Goal: Information Seeking & Learning: Learn about a topic

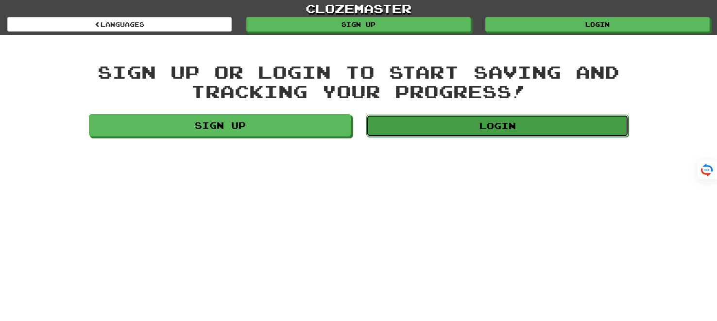
click at [498, 123] on link "Login" at bounding box center [497, 126] width 262 height 22
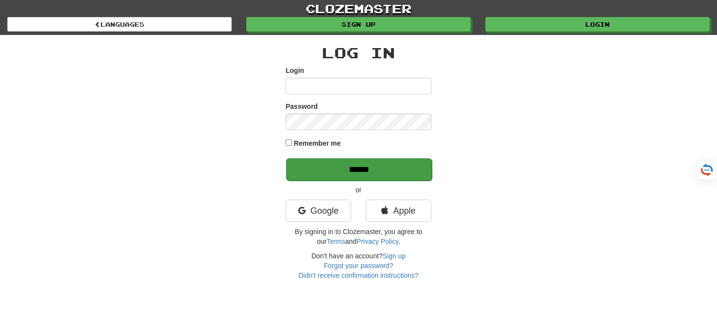
type input "*******"
click at [334, 170] on input "******" at bounding box center [359, 169] width 146 height 22
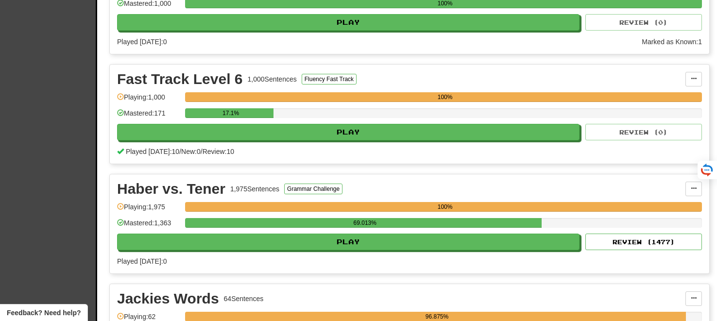
scroll to position [1691, 0]
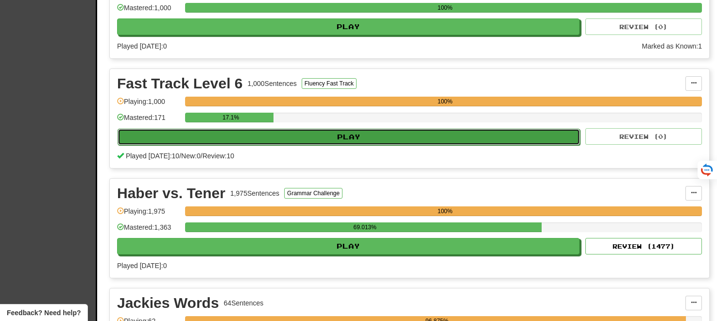
click at [342, 129] on button "Play" at bounding box center [348, 137] width 462 height 17
select select "**"
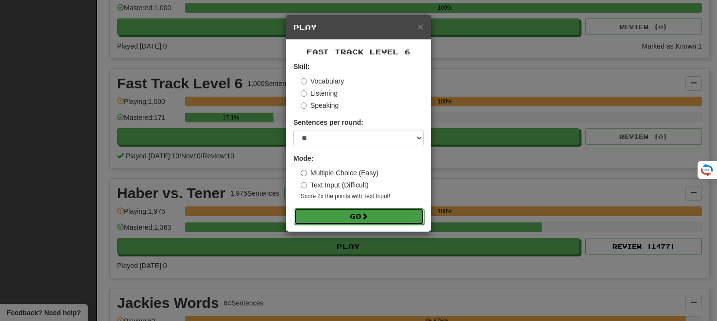
click at [350, 217] on button "Go" at bounding box center [359, 216] width 130 height 17
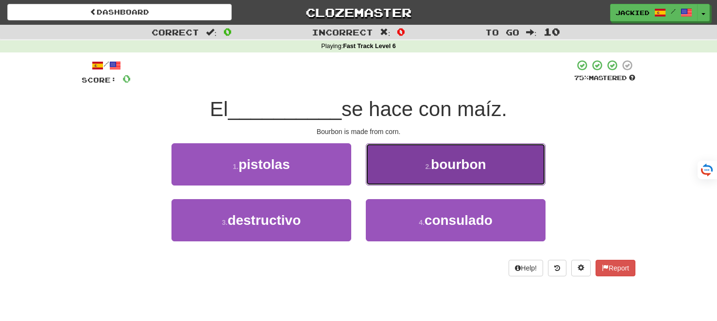
click at [419, 172] on button "2 . bourbon" at bounding box center [456, 164] width 180 height 42
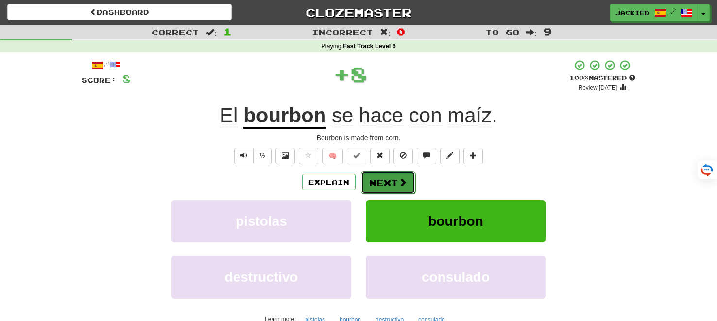
click at [383, 185] on button "Next" at bounding box center [388, 182] width 54 height 22
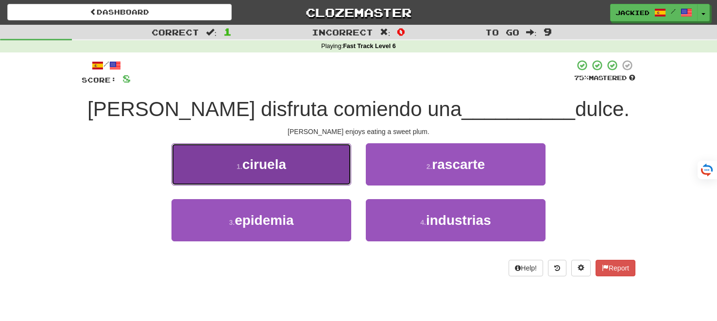
click at [267, 163] on span "ciruela" at bounding box center [264, 164] width 44 height 15
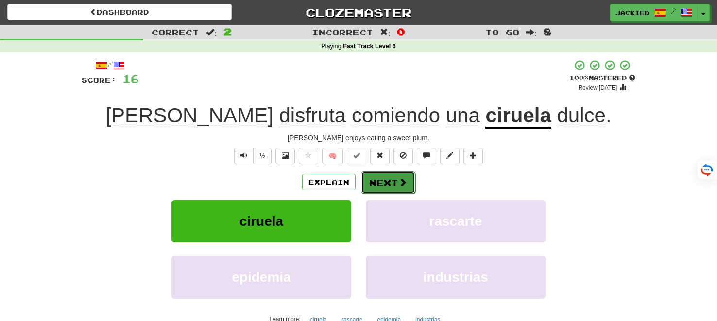
click at [377, 185] on button "Next" at bounding box center [388, 182] width 54 height 22
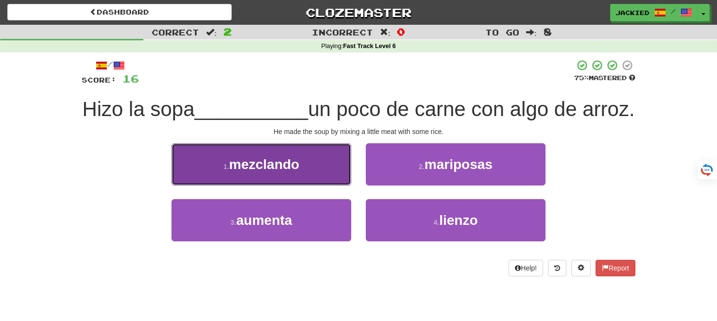
click at [292, 172] on span "mezclando" at bounding box center [264, 164] width 70 height 15
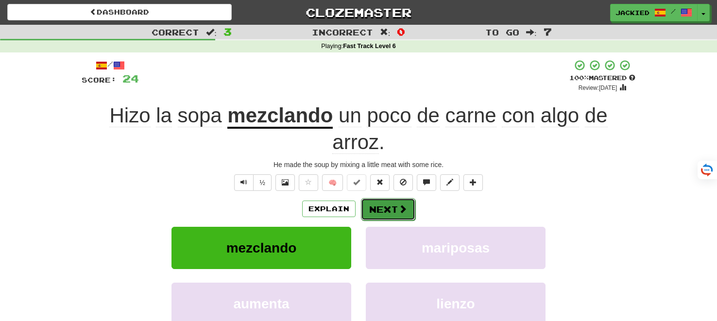
click at [388, 209] on button "Next" at bounding box center [388, 209] width 54 height 22
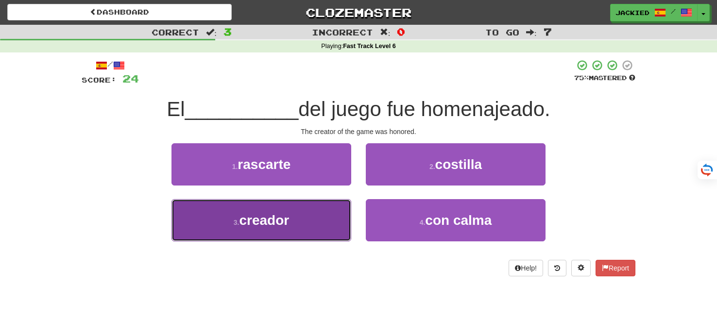
click at [315, 213] on button "3 . creador" at bounding box center [261, 220] width 180 height 42
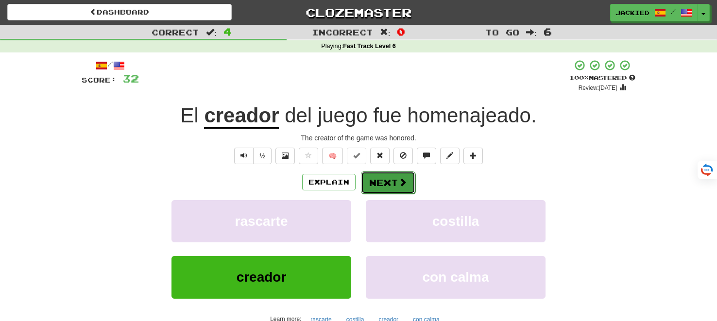
click at [384, 184] on button "Next" at bounding box center [388, 182] width 54 height 22
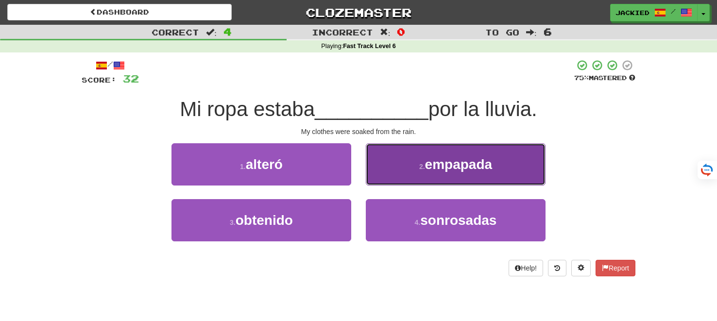
click at [450, 157] on span "empapada" at bounding box center [458, 164] width 67 height 15
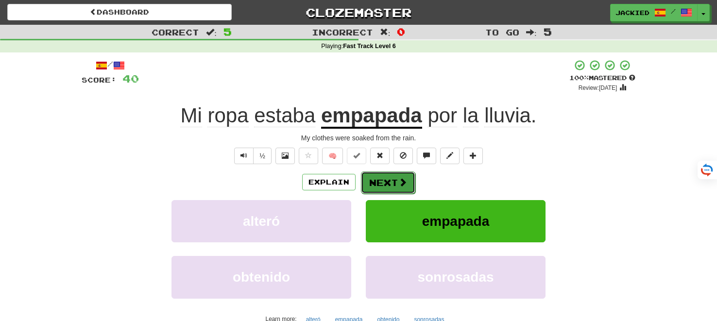
click at [385, 177] on button "Next" at bounding box center [388, 182] width 54 height 22
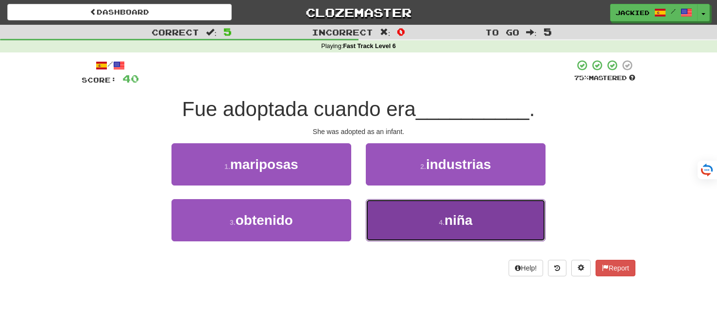
click at [400, 211] on button "4 . niña" at bounding box center [456, 220] width 180 height 42
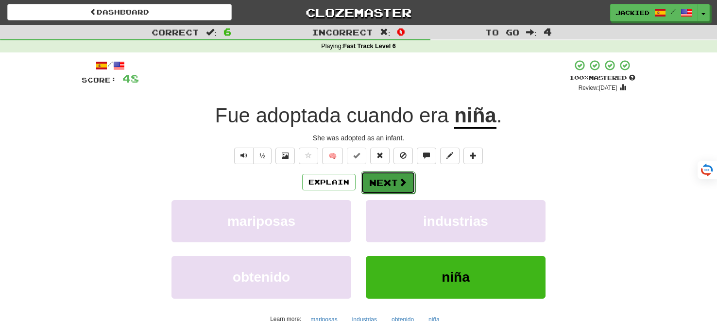
click at [383, 183] on button "Next" at bounding box center [388, 182] width 54 height 22
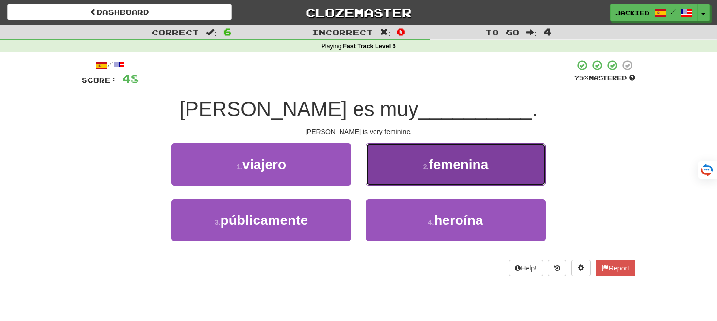
click at [407, 161] on button "2 . femenina" at bounding box center [456, 164] width 180 height 42
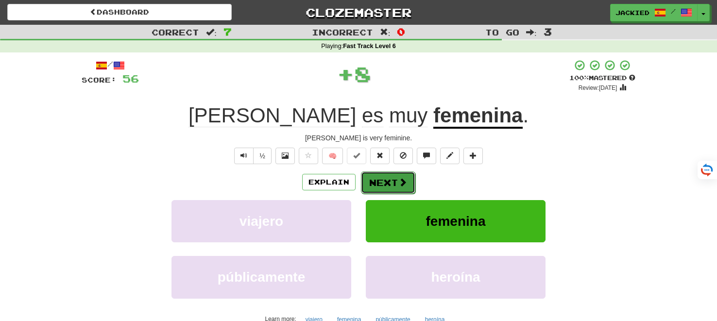
click at [377, 181] on button "Next" at bounding box center [388, 182] width 54 height 22
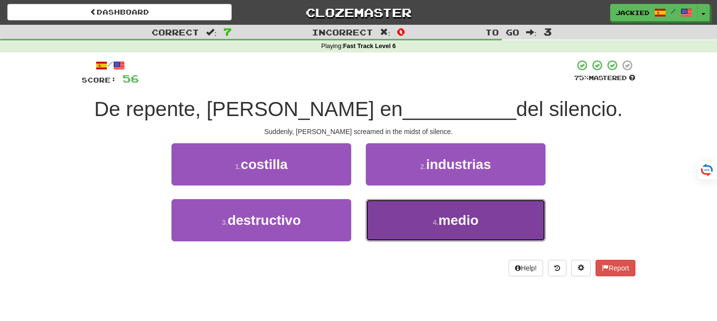
click at [409, 221] on button "4 . medio" at bounding box center [456, 220] width 180 height 42
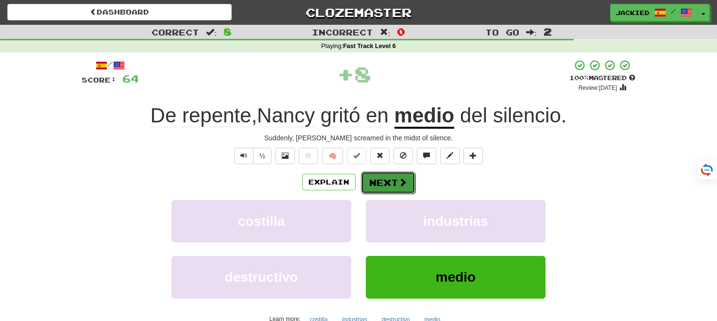
click at [385, 182] on button "Next" at bounding box center [388, 182] width 54 height 22
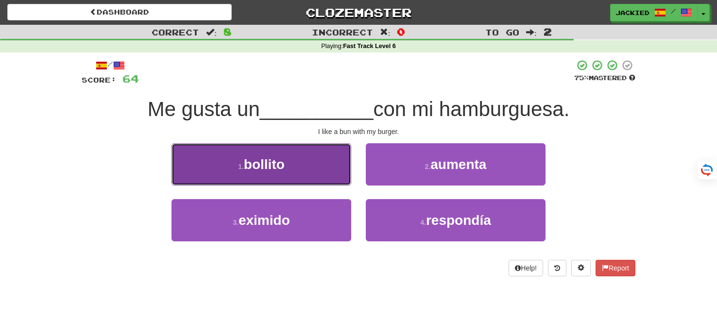
click at [313, 165] on button "1 . bollito" at bounding box center [261, 164] width 180 height 42
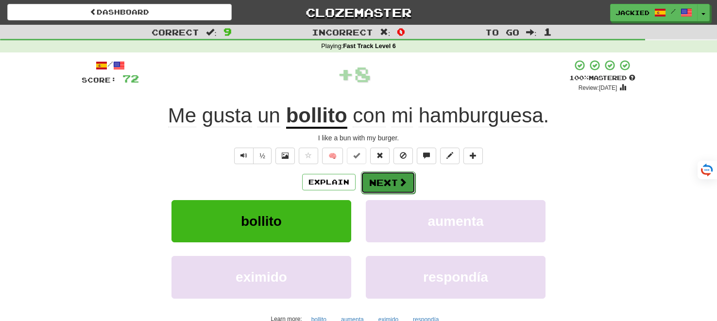
click at [384, 177] on button "Next" at bounding box center [388, 182] width 54 height 22
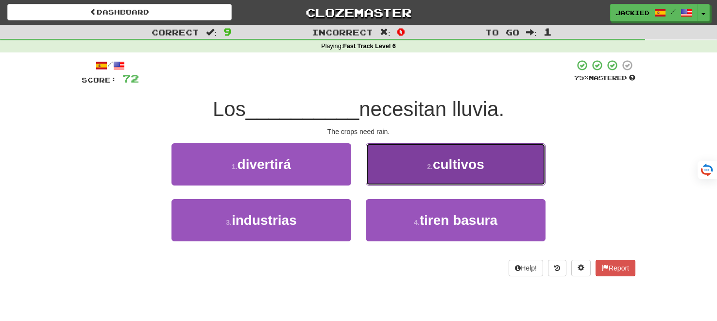
click at [411, 149] on button "2 . cultivos" at bounding box center [456, 164] width 180 height 42
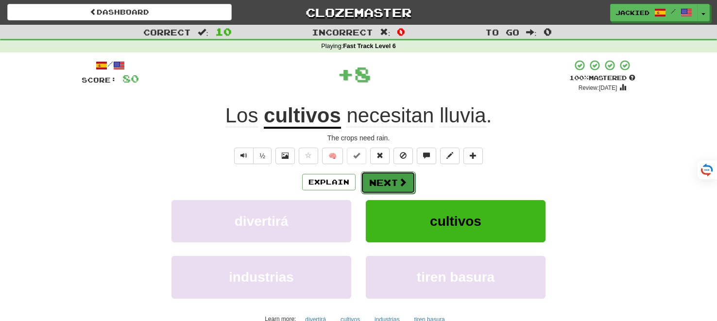
click at [379, 176] on button "Next" at bounding box center [388, 182] width 54 height 22
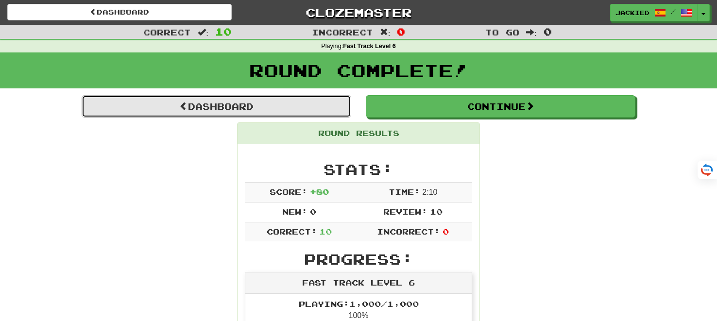
click at [200, 104] on link "Dashboard" at bounding box center [216, 106] width 269 height 22
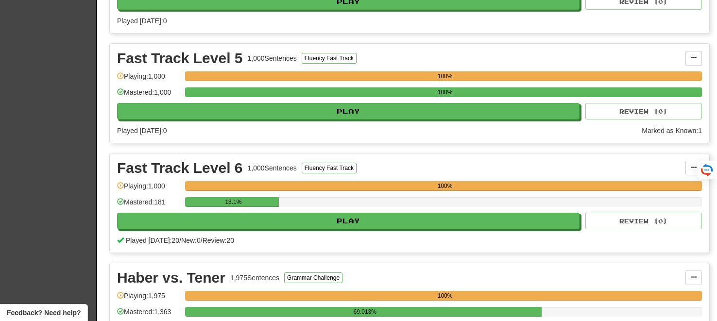
scroll to position [1628, 0]
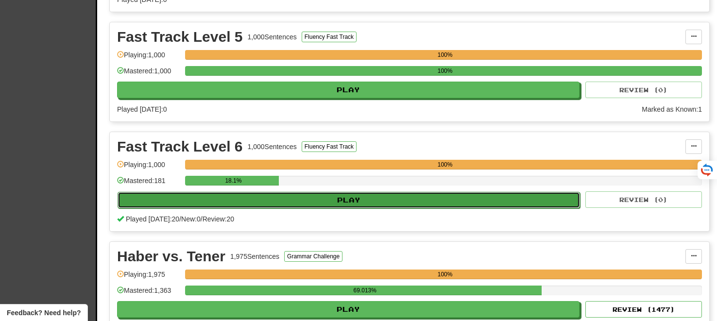
click at [306, 192] on button "Play" at bounding box center [348, 200] width 462 height 17
select select "**"
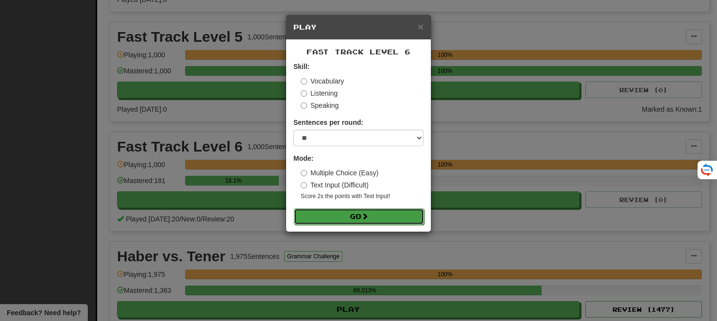
click at [341, 212] on button "Go" at bounding box center [359, 216] width 130 height 17
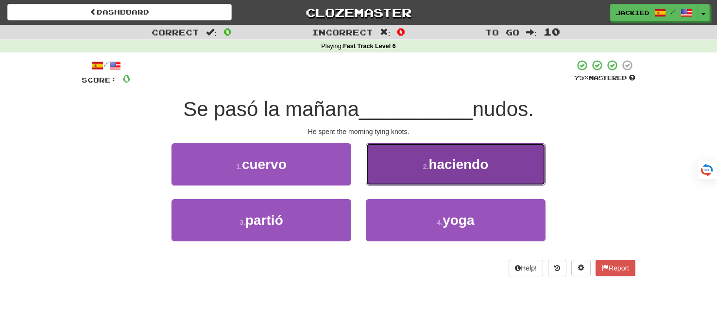
click at [423, 168] on small "2 ." at bounding box center [426, 167] width 6 height 8
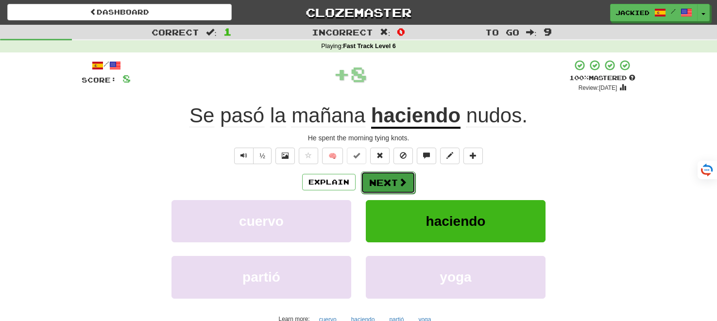
click at [384, 183] on button "Next" at bounding box center [388, 182] width 54 height 22
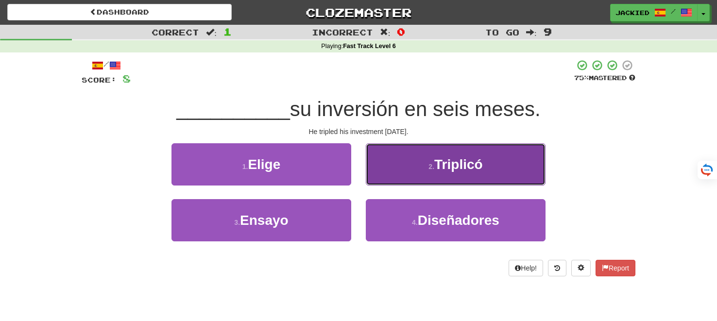
click at [428, 166] on small "2 ." at bounding box center [431, 167] width 6 height 8
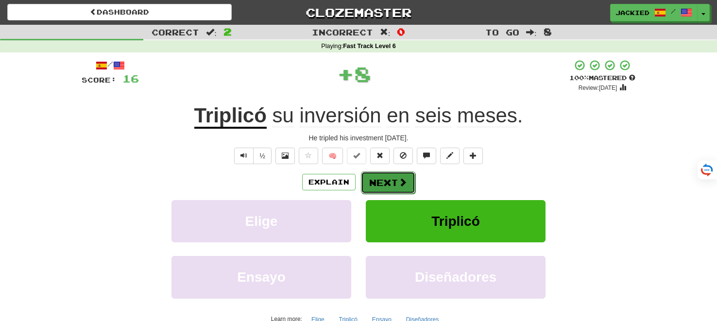
click at [376, 172] on button "Next" at bounding box center [388, 182] width 54 height 22
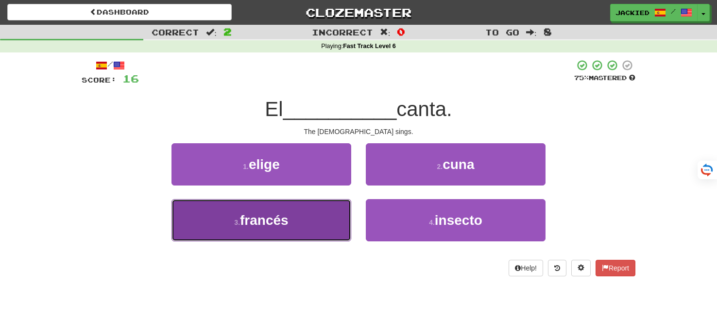
click at [308, 221] on button "3 . francés" at bounding box center [261, 220] width 180 height 42
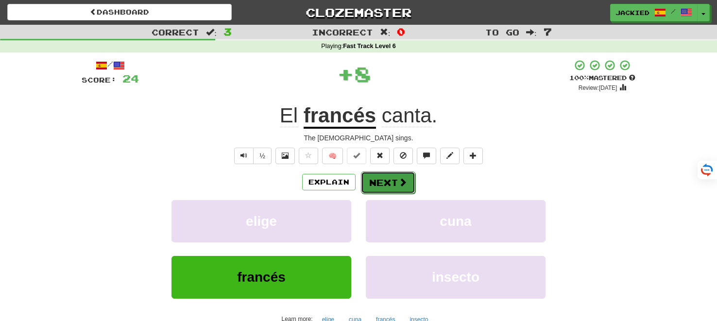
click at [376, 175] on button "Next" at bounding box center [388, 182] width 54 height 22
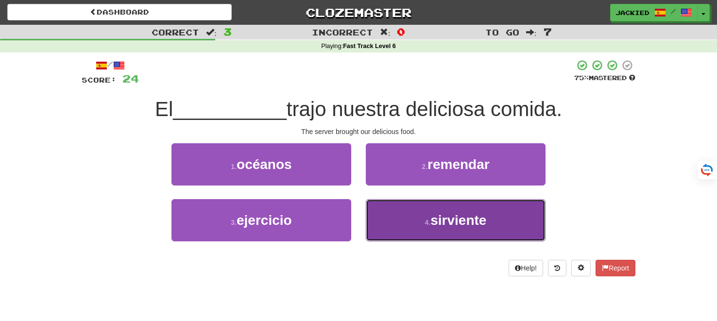
click at [406, 226] on button "4 . sirviente" at bounding box center [456, 220] width 180 height 42
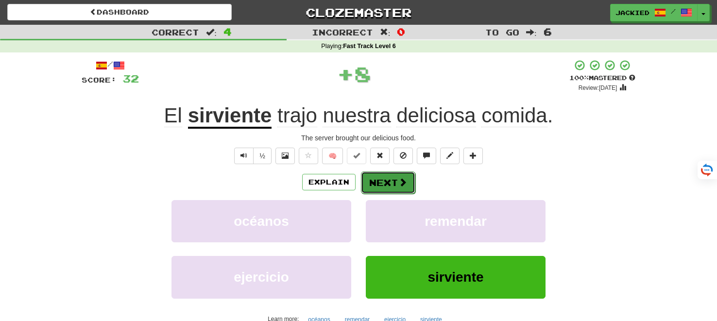
click at [385, 182] on button "Next" at bounding box center [388, 182] width 54 height 22
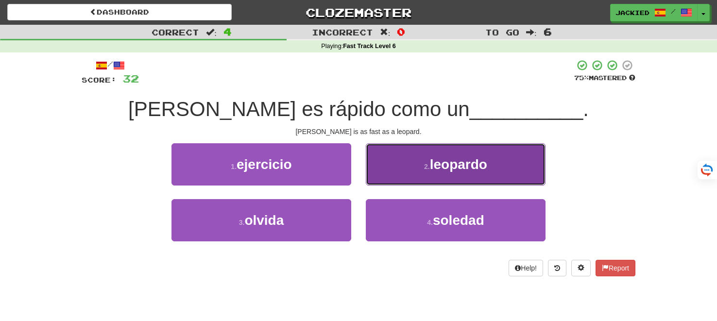
click at [402, 163] on button "2 . leopardo" at bounding box center [456, 164] width 180 height 42
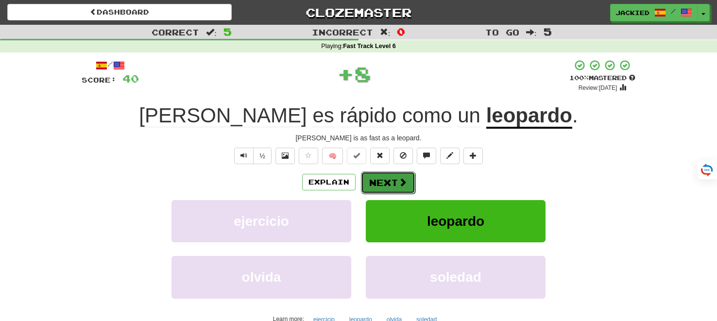
click at [388, 182] on button "Next" at bounding box center [388, 182] width 54 height 22
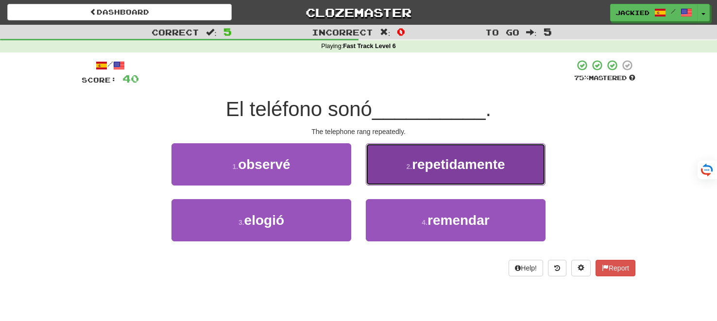
click at [401, 154] on button "2 . repetidamente" at bounding box center [456, 164] width 180 height 42
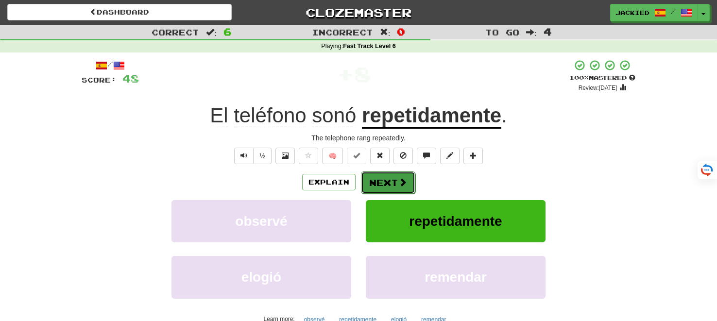
click at [384, 180] on button "Next" at bounding box center [388, 182] width 54 height 22
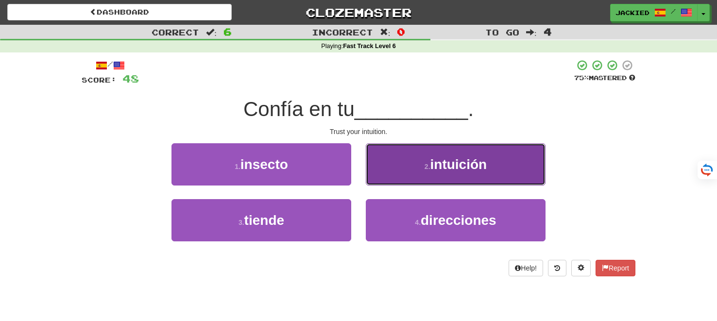
click at [431, 163] on span "intuición" at bounding box center [458, 164] width 57 height 15
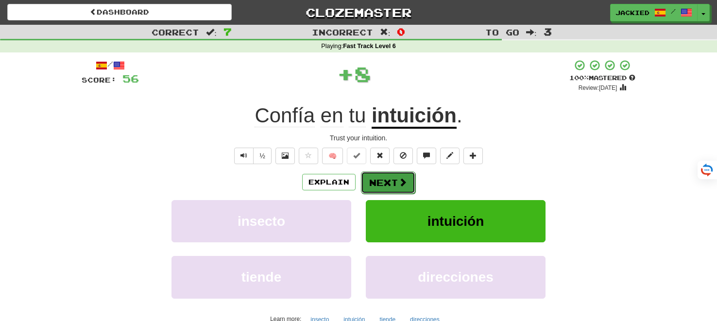
click at [377, 179] on button "Next" at bounding box center [388, 182] width 54 height 22
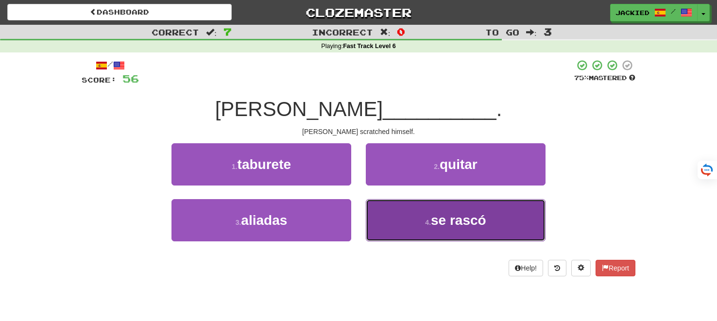
click at [412, 210] on button "4 . se rascó" at bounding box center [456, 220] width 180 height 42
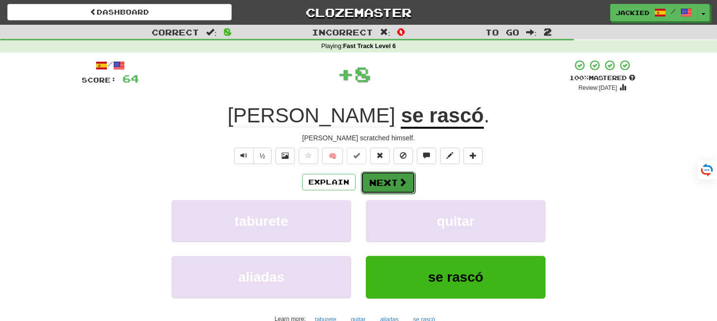
click at [388, 180] on button "Next" at bounding box center [388, 182] width 54 height 22
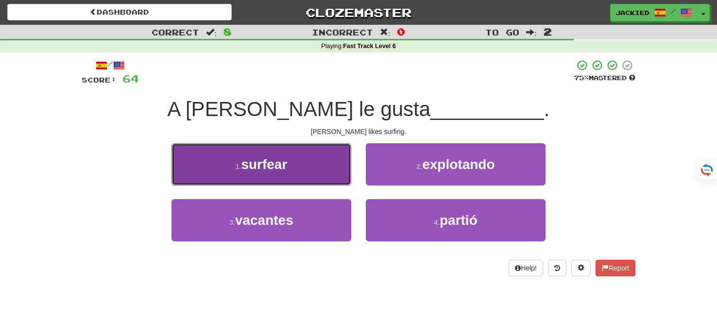
click at [310, 158] on button "1 . surfear" at bounding box center [261, 164] width 180 height 42
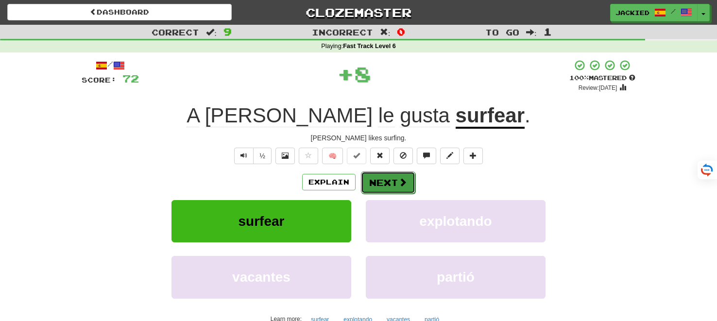
click at [384, 181] on button "Next" at bounding box center [388, 182] width 54 height 22
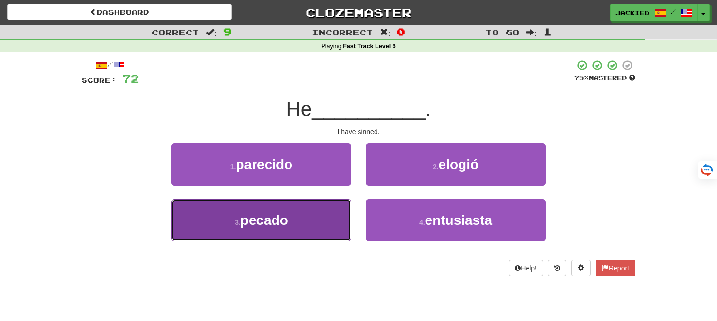
click at [304, 211] on button "3 . pecado" at bounding box center [261, 220] width 180 height 42
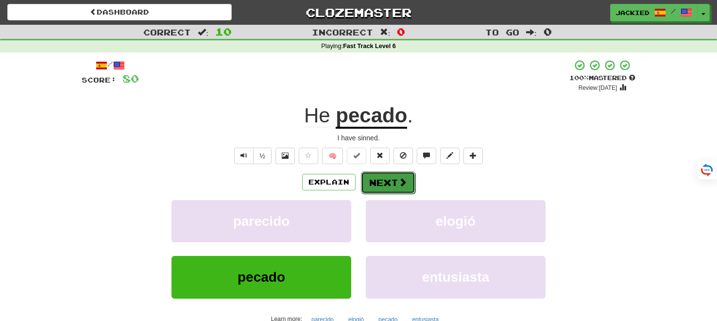
click at [379, 182] on button "Next" at bounding box center [388, 182] width 54 height 22
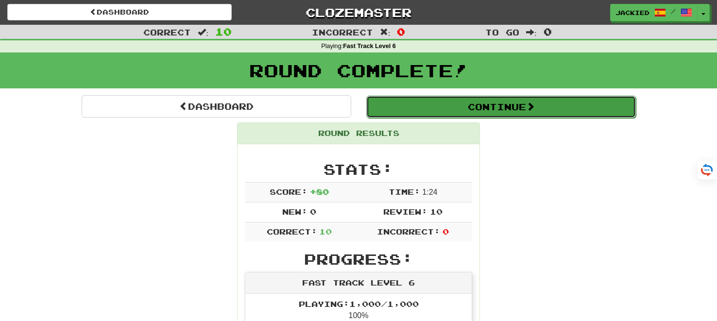
click at [459, 108] on button "Continue" at bounding box center [500, 107] width 269 height 22
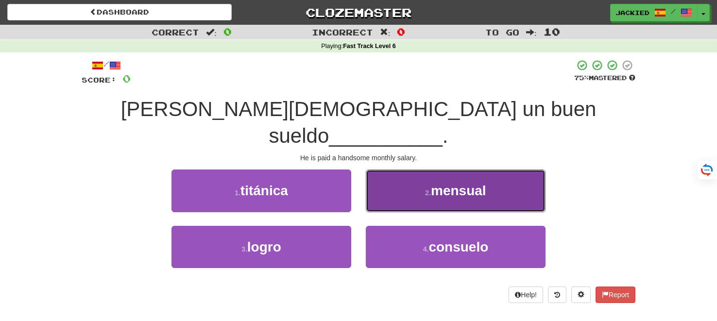
click at [442, 183] on span "mensual" at bounding box center [458, 190] width 55 height 15
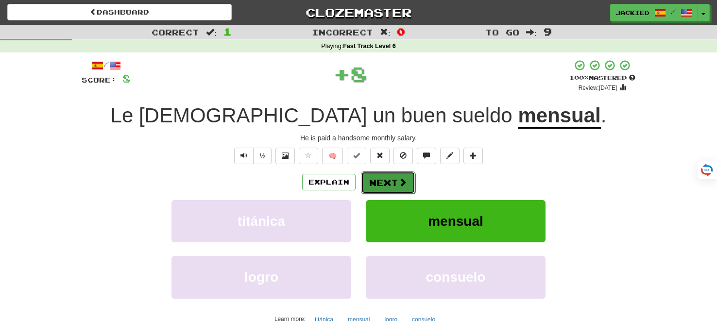
click at [384, 173] on button "Next" at bounding box center [388, 182] width 54 height 22
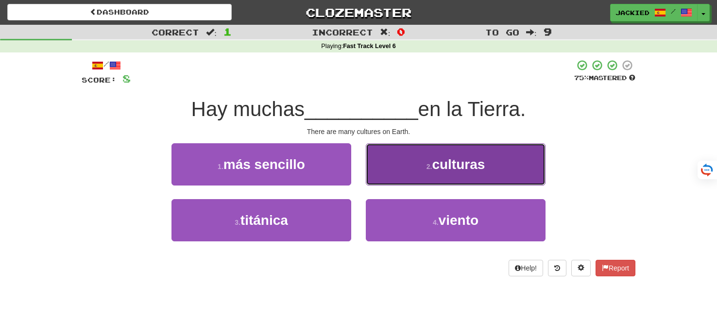
click at [413, 160] on button "2 . culturas" at bounding box center [456, 164] width 180 height 42
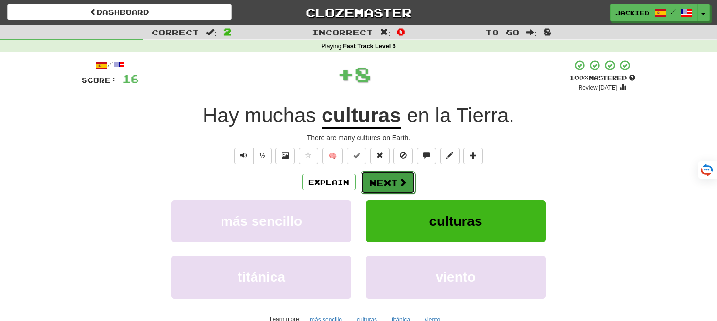
click at [383, 176] on button "Next" at bounding box center [388, 182] width 54 height 22
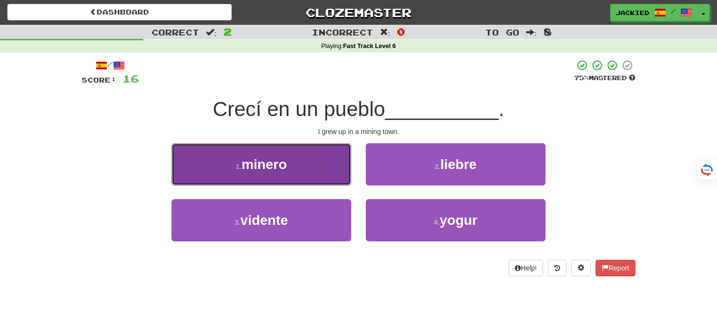
click at [252, 161] on span "minero" at bounding box center [263, 164] width 45 height 15
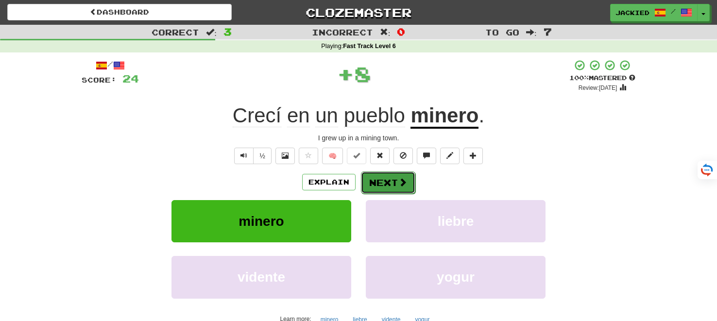
click at [365, 179] on button "Next" at bounding box center [388, 182] width 54 height 22
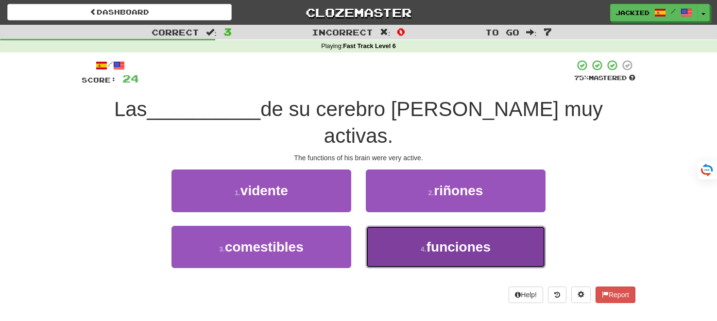
click at [475, 226] on button "4 . funciones" at bounding box center [456, 247] width 180 height 42
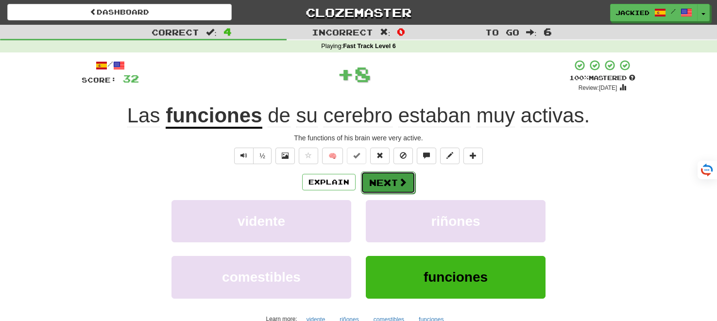
click at [387, 181] on button "Next" at bounding box center [388, 182] width 54 height 22
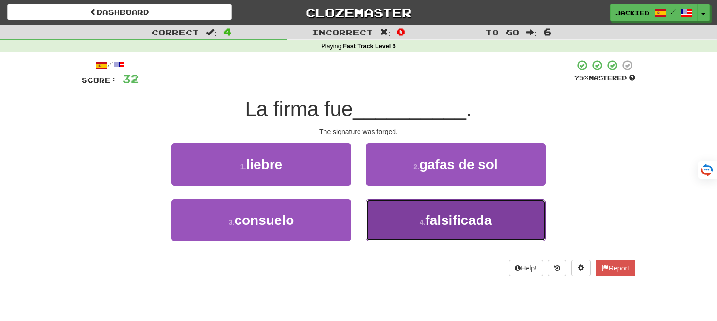
click at [398, 213] on button "4 . falsificada" at bounding box center [456, 220] width 180 height 42
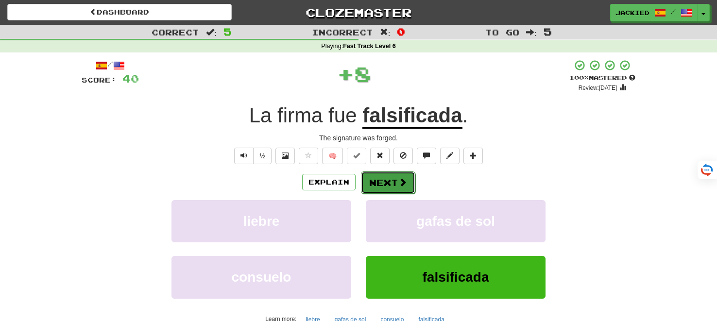
click at [383, 179] on button "Next" at bounding box center [388, 182] width 54 height 22
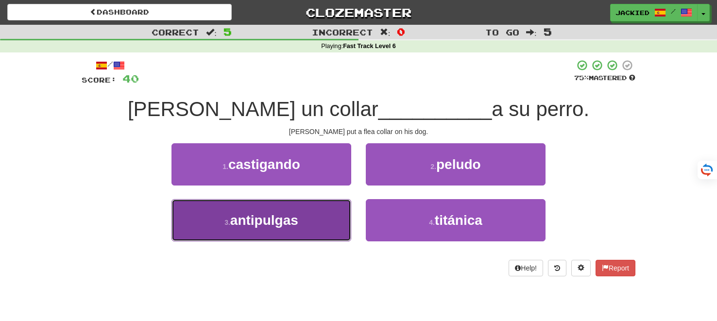
click at [275, 209] on button "3 . antipulgas" at bounding box center [261, 220] width 180 height 42
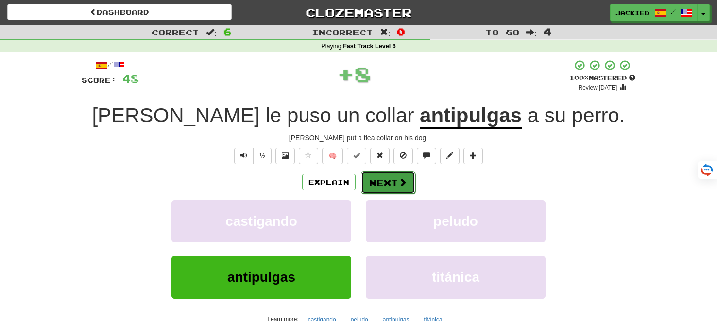
click at [391, 187] on button "Next" at bounding box center [388, 182] width 54 height 22
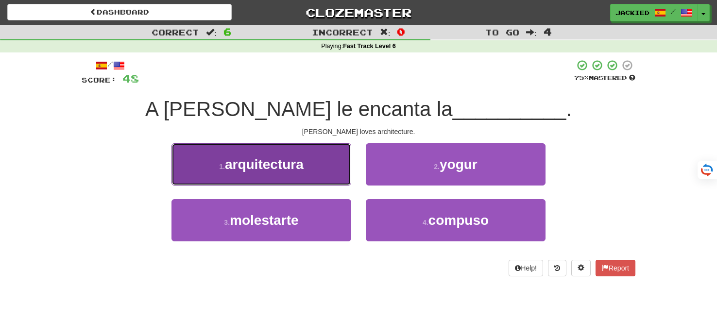
click at [291, 162] on span "arquitectura" at bounding box center [264, 164] width 79 height 15
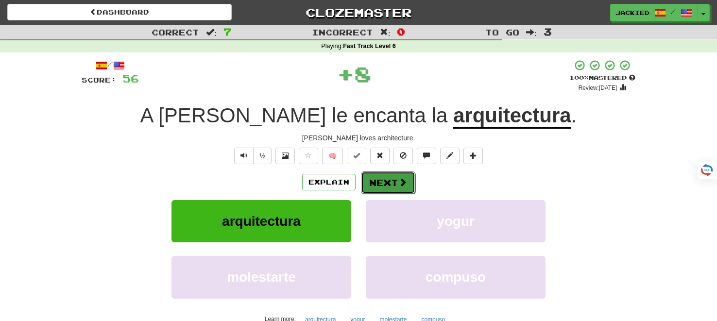
click at [372, 186] on button "Next" at bounding box center [388, 182] width 54 height 22
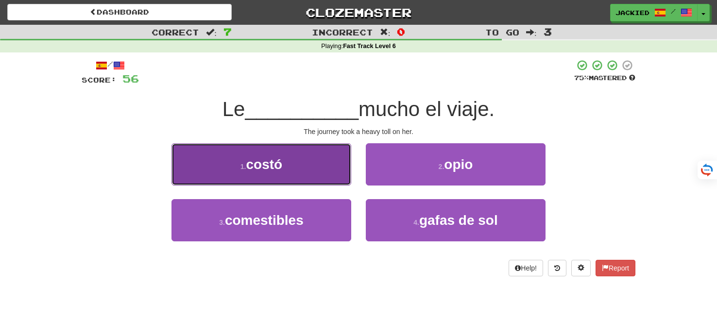
click at [332, 168] on button "1 . costó" at bounding box center [261, 164] width 180 height 42
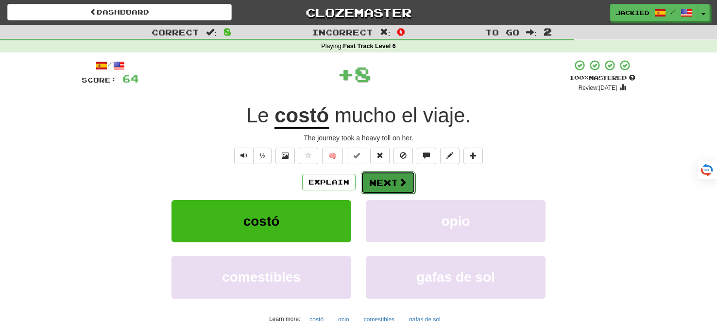
click at [389, 183] on button "Next" at bounding box center [388, 182] width 54 height 22
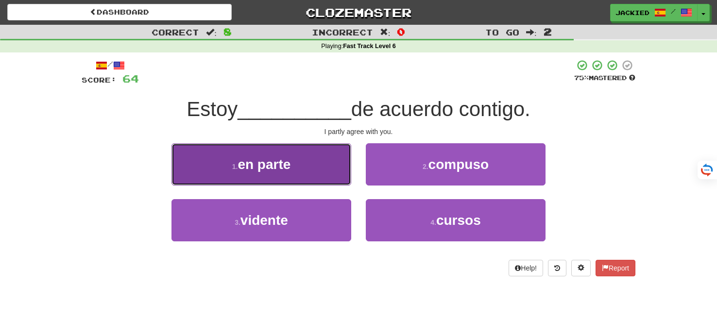
click at [307, 160] on button "1 . en parte" at bounding box center [261, 164] width 180 height 42
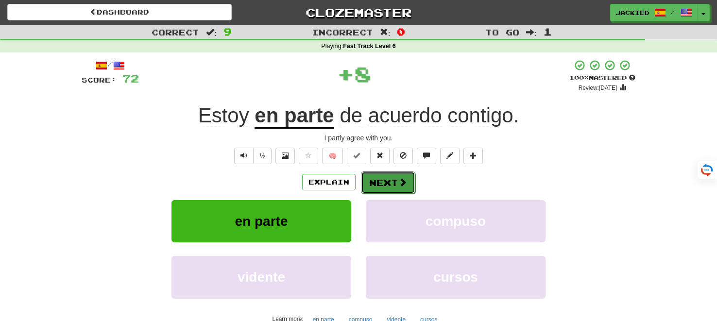
click at [388, 180] on button "Next" at bounding box center [388, 182] width 54 height 22
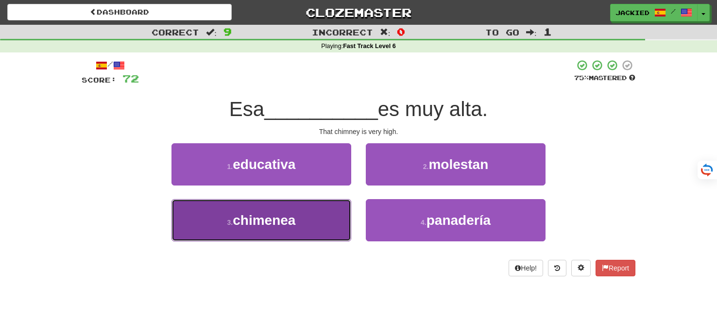
click at [296, 205] on button "3 . chimenea" at bounding box center [261, 220] width 180 height 42
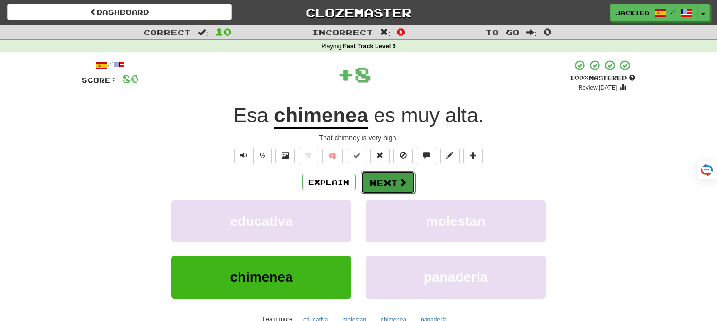
click at [371, 184] on button "Next" at bounding box center [388, 182] width 54 height 22
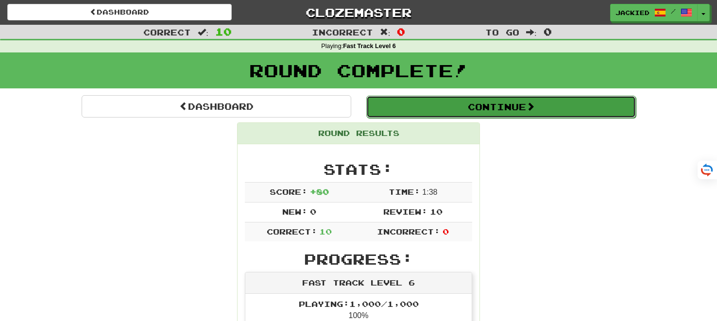
click at [483, 106] on button "Continue" at bounding box center [500, 107] width 269 height 22
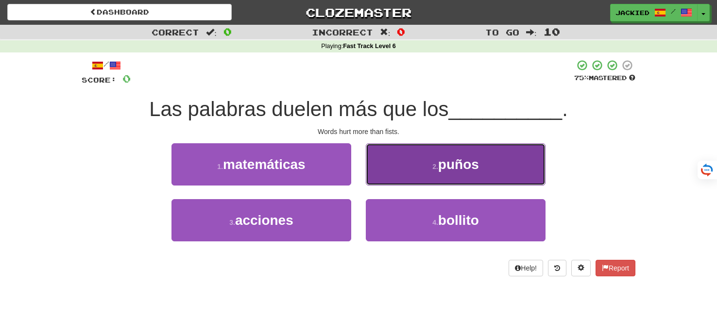
click at [448, 165] on span "puños" at bounding box center [458, 164] width 41 height 15
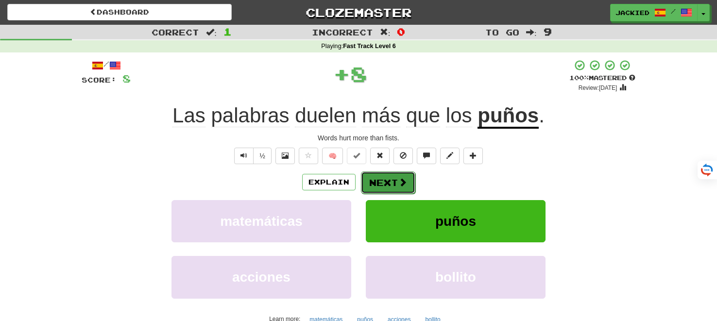
click at [395, 176] on button "Next" at bounding box center [388, 182] width 54 height 22
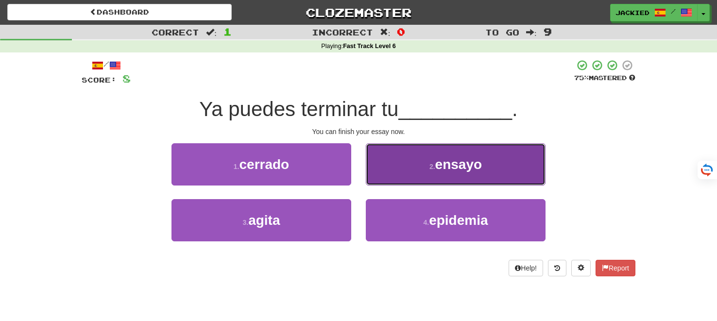
click at [427, 155] on button "2 . ensayo" at bounding box center [456, 164] width 180 height 42
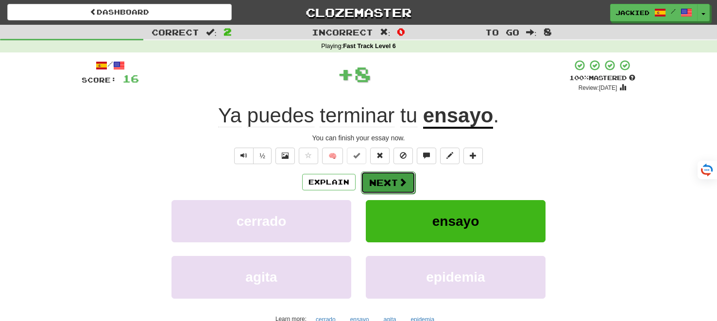
click at [387, 176] on button "Next" at bounding box center [388, 182] width 54 height 22
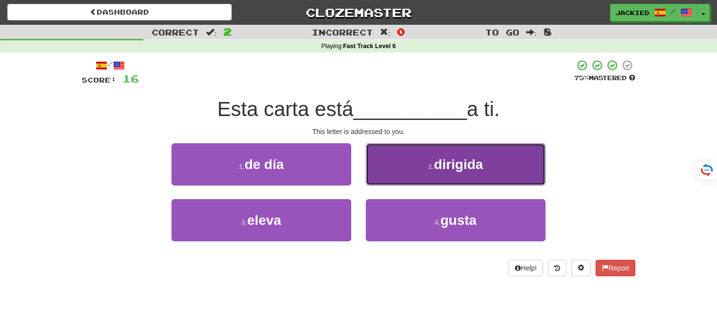
click at [394, 170] on button "2 . dirigida" at bounding box center [456, 164] width 180 height 42
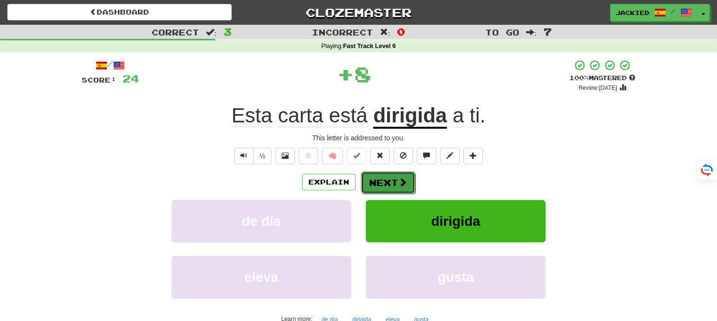
click at [386, 178] on button "Next" at bounding box center [388, 182] width 54 height 22
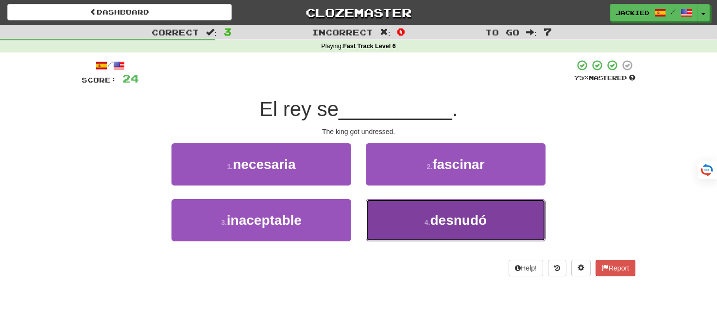
click at [427, 217] on button "4 . desnudó" at bounding box center [456, 220] width 180 height 42
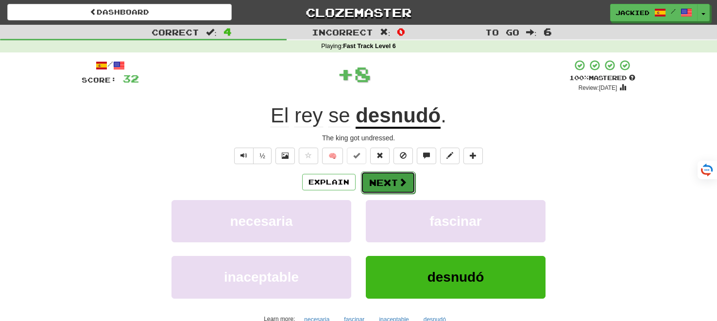
click at [392, 188] on button "Next" at bounding box center [388, 182] width 54 height 22
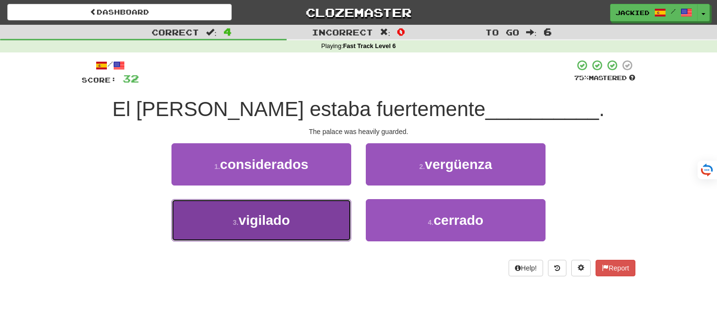
click at [311, 211] on button "3 . vigilado" at bounding box center [261, 220] width 180 height 42
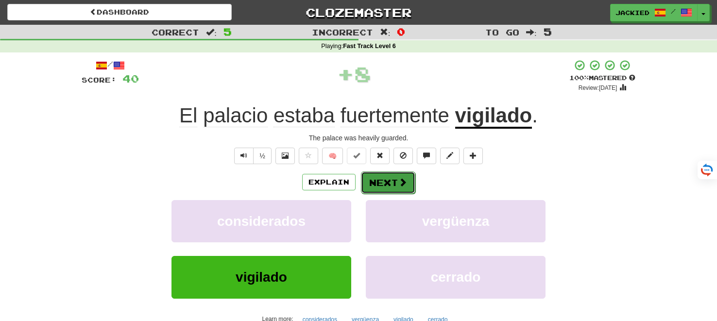
click at [386, 175] on button "Next" at bounding box center [388, 182] width 54 height 22
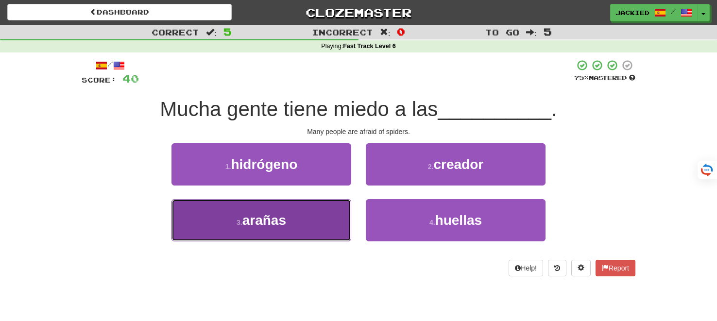
click at [312, 210] on button "3 . arañas" at bounding box center [261, 220] width 180 height 42
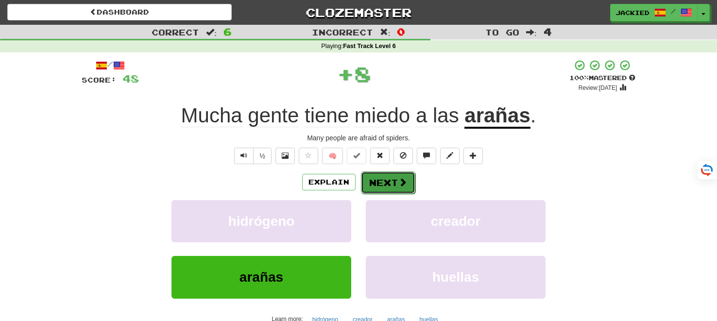
click at [390, 182] on button "Next" at bounding box center [388, 182] width 54 height 22
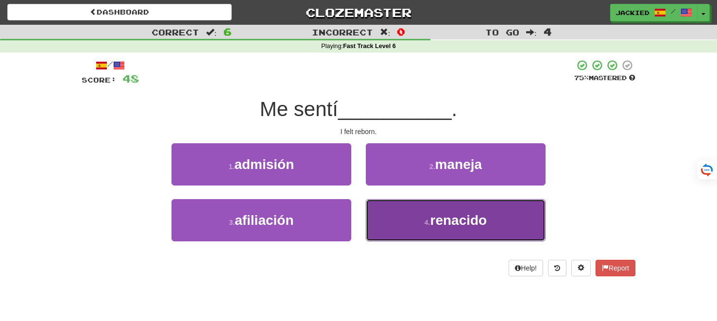
click at [430, 215] on button "4 . renacido" at bounding box center [456, 220] width 180 height 42
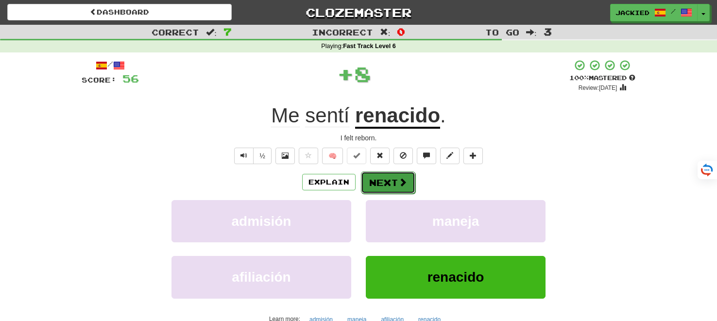
click at [385, 184] on button "Next" at bounding box center [388, 182] width 54 height 22
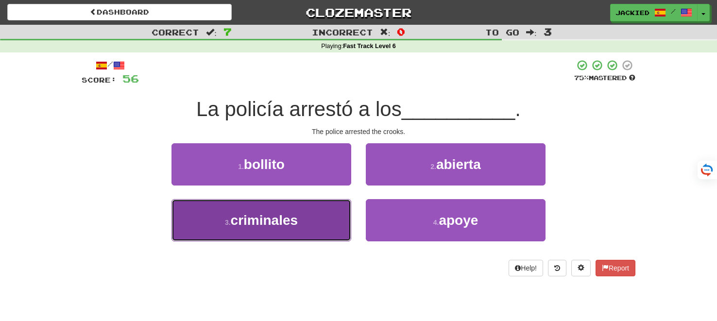
click at [249, 218] on span "criminales" at bounding box center [264, 220] width 67 height 15
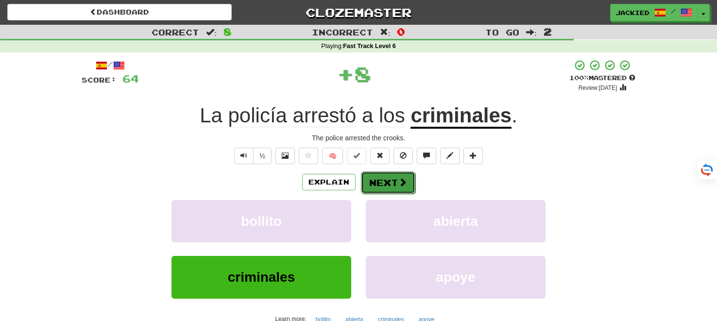
click at [376, 177] on button "Next" at bounding box center [388, 182] width 54 height 22
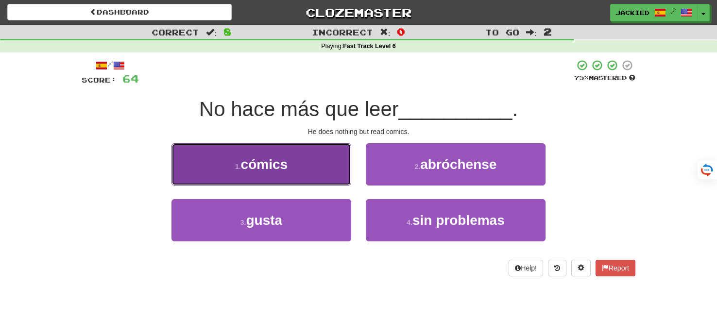
click at [324, 175] on button "1 . cómics" at bounding box center [261, 164] width 180 height 42
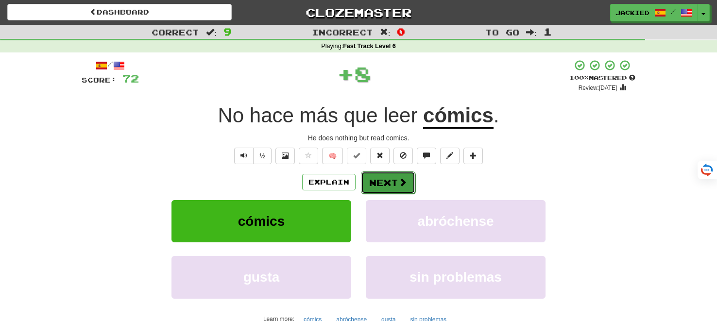
click at [383, 181] on button "Next" at bounding box center [388, 182] width 54 height 22
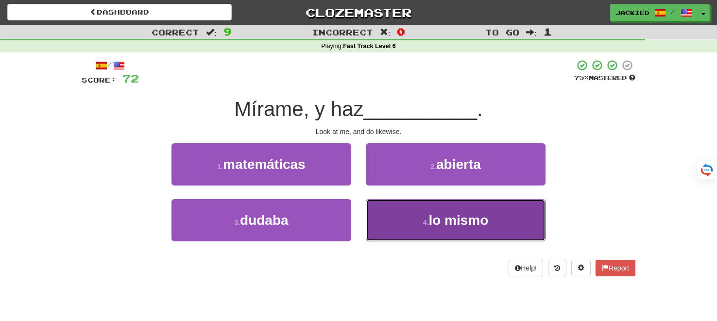
click at [412, 224] on button "4 . lo mismo" at bounding box center [456, 220] width 180 height 42
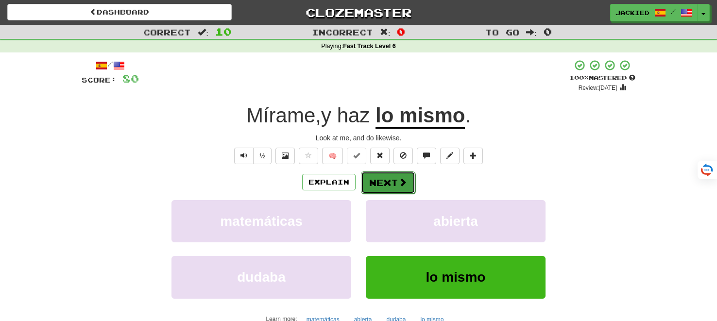
click at [382, 180] on button "Next" at bounding box center [388, 182] width 54 height 22
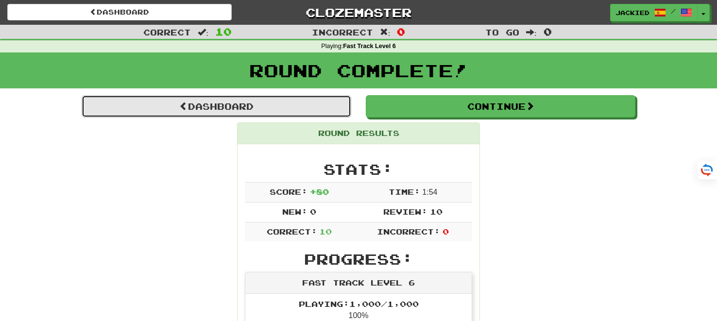
click at [213, 105] on link "Dashboard" at bounding box center [216, 106] width 269 height 22
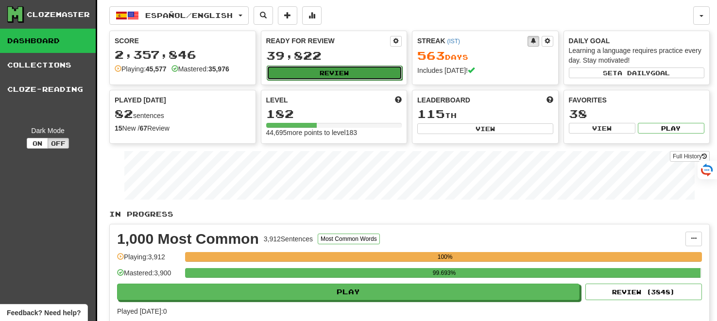
click at [332, 73] on button "Review" at bounding box center [335, 73] width 136 height 15
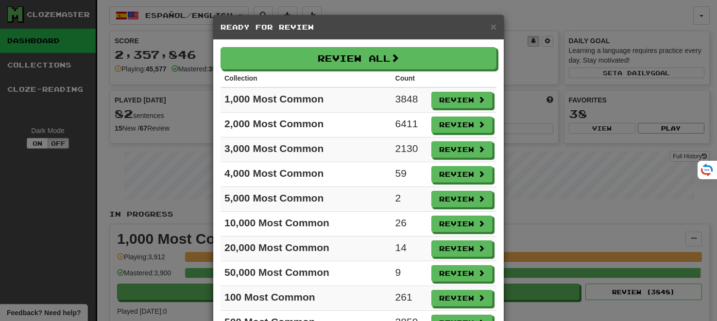
click at [345, 77] on th "Collection" at bounding box center [305, 78] width 171 height 18
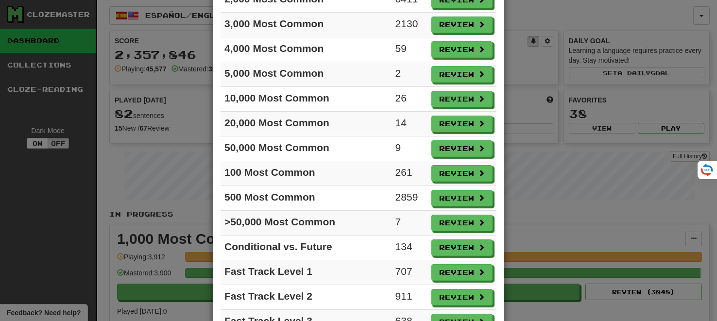
scroll to position [150, 0]
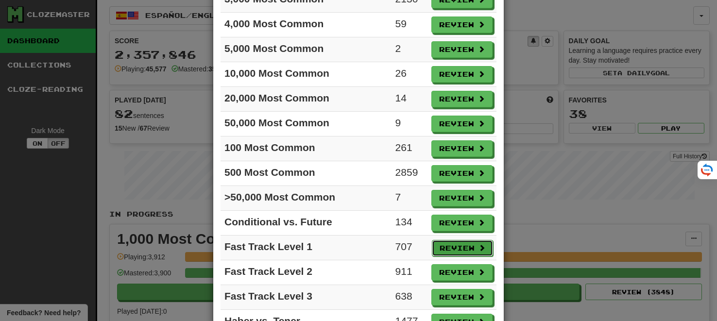
click at [459, 240] on button "Review" at bounding box center [462, 248] width 61 height 17
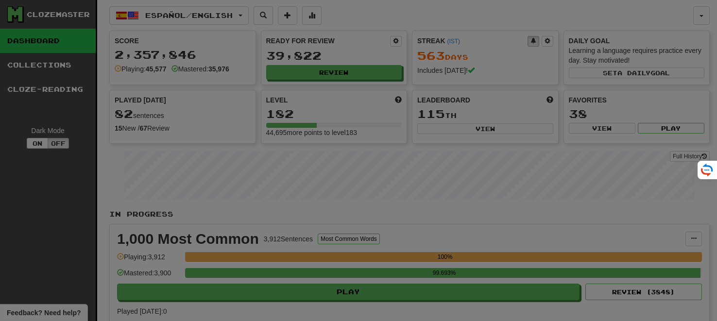
select select "**"
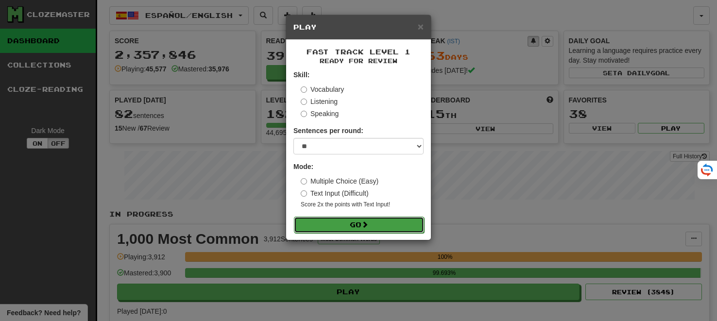
click at [353, 220] on button "Go" at bounding box center [359, 225] width 130 height 17
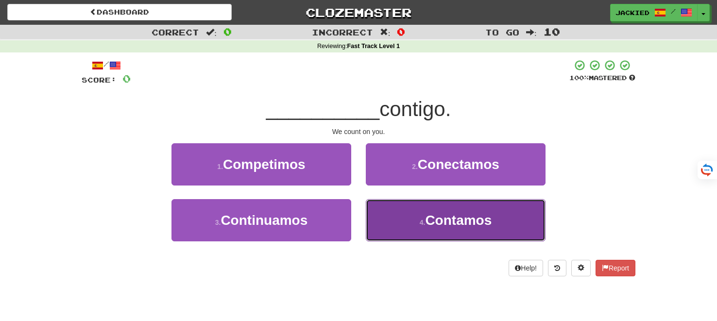
click at [409, 218] on button "4 . Contamos" at bounding box center [456, 220] width 180 height 42
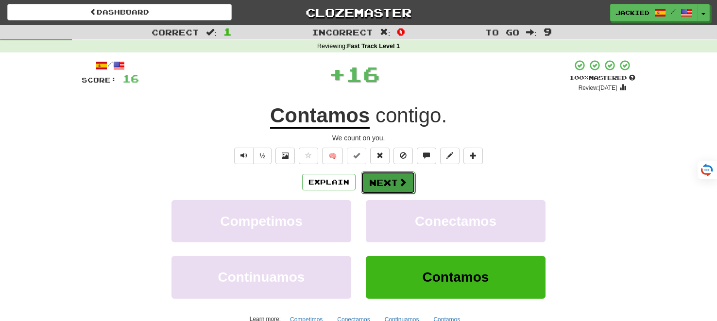
click at [382, 180] on button "Next" at bounding box center [388, 182] width 54 height 22
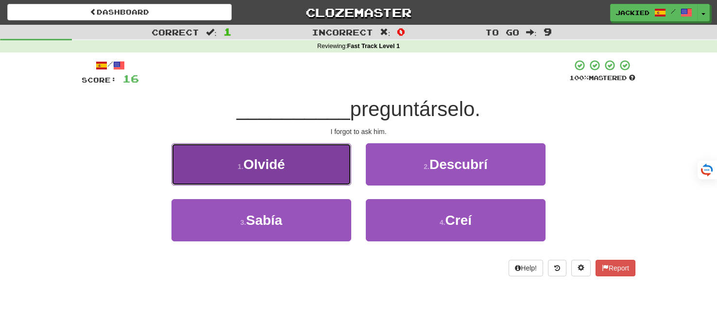
click at [325, 169] on button "1 . Olvidé" at bounding box center [261, 164] width 180 height 42
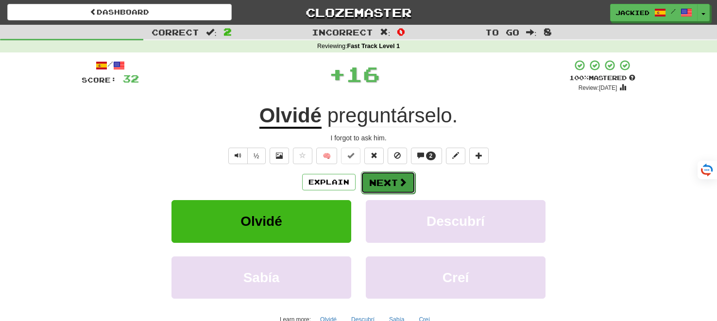
click at [377, 181] on button "Next" at bounding box center [388, 182] width 54 height 22
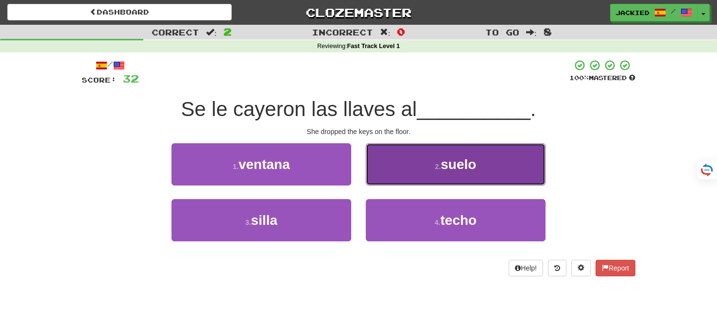
click at [458, 153] on button "2 . suelo" at bounding box center [456, 164] width 180 height 42
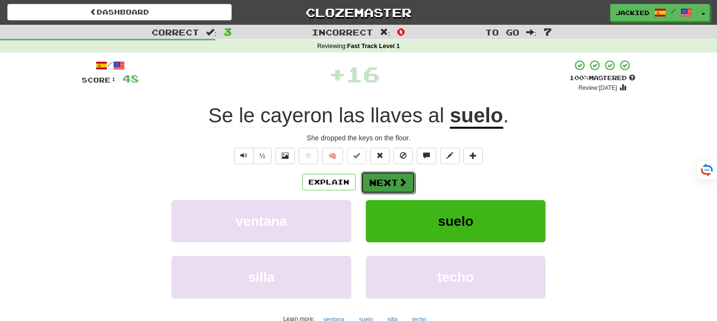
click at [389, 185] on button "Next" at bounding box center [388, 182] width 54 height 22
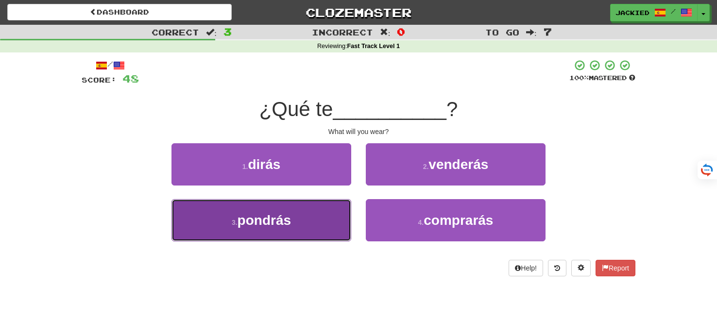
click at [316, 212] on button "3 . pondrás" at bounding box center [261, 220] width 180 height 42
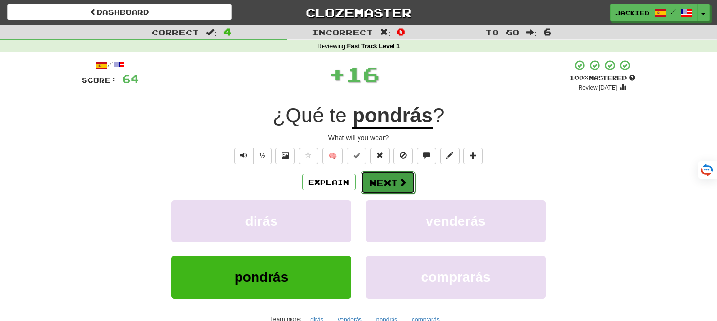
click at [369, 183] on button "Next" at bounding box center [388, 182] width 54 height 22
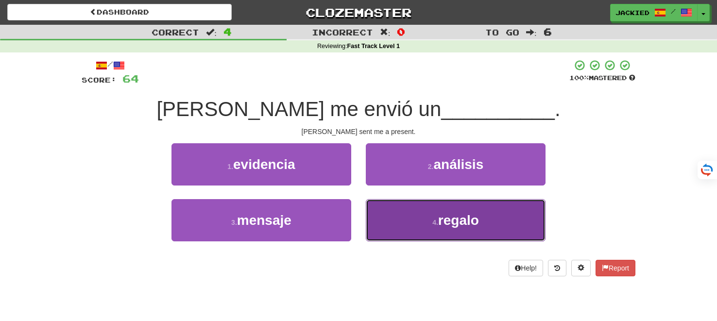
click at [472, 207] on button "4 . regalo" at bounding box center [456, 220] width 180 height 42
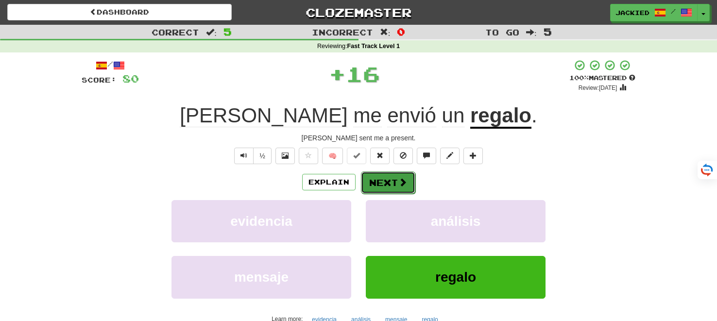
click at [378, 178] on button "Next" at bounding box center [388, 182] width 54 height 22
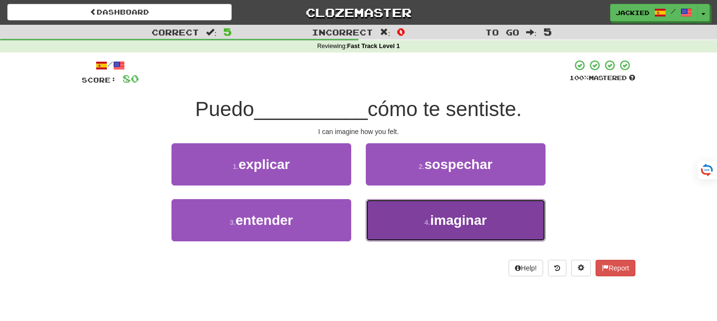
click at [440, 207] on button "4 . imaginar" at bounding box center [456, 220] width 180 height 42
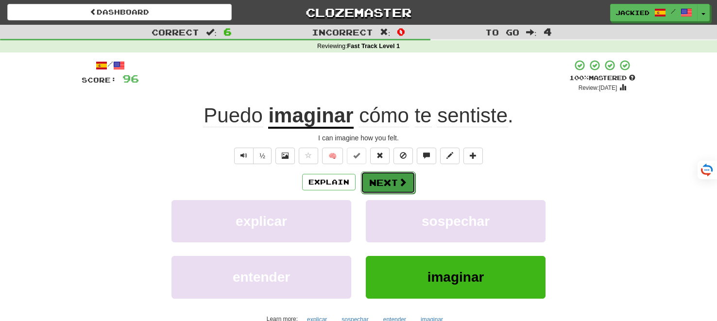
click at [384, 183] on button "Next" at bounding box center [388, 182] width 54 height 22
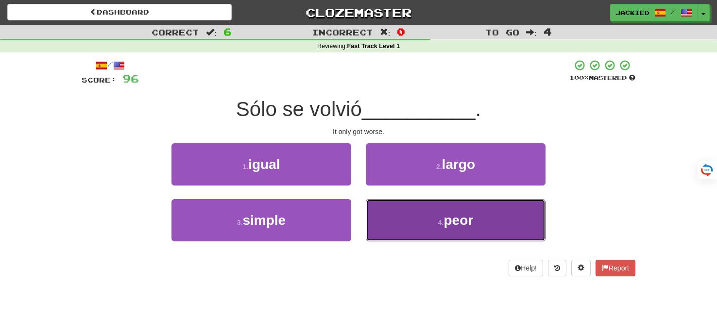
click at [439, 217] on button "4 . peor" at bounding box center [456, 220] width 180 height 42
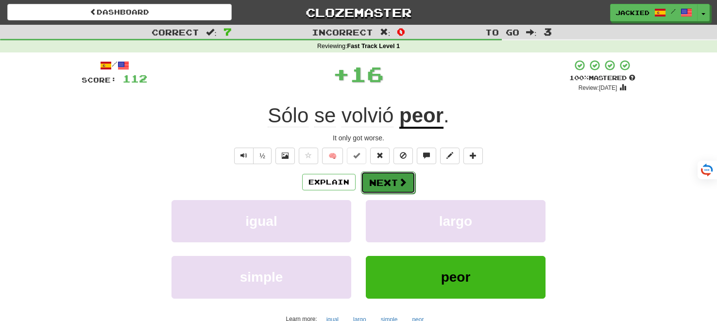
click at [389, 186] on button "Next" at bounding box center [388, 182] width 54 height 22
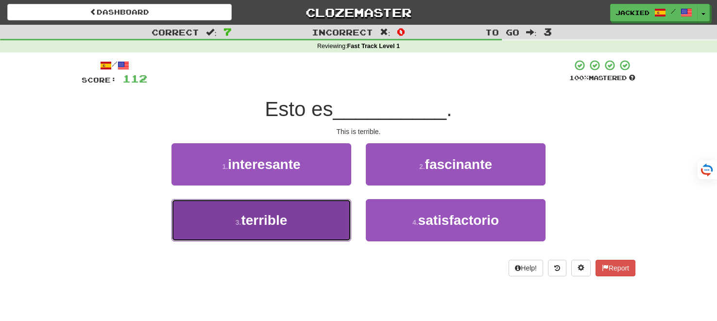
click at [326, 204] on button "3 . terrible" at bounding box center [261, 220] width 180 height 42
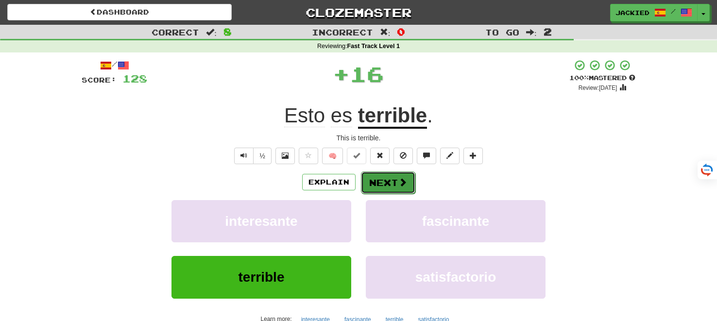
click at [376, 183] on button "Next" at bounding box center [388, 182] width 54 height 22
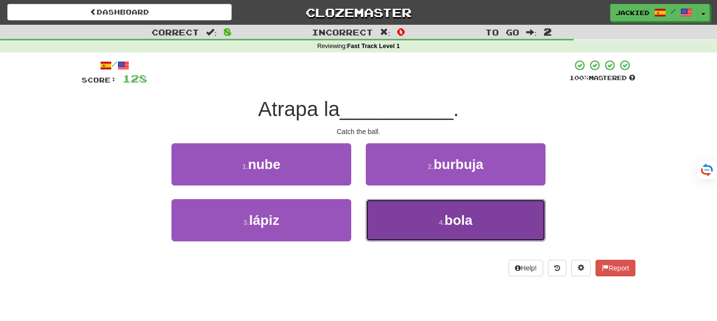
click at [413, 218] on button "4 . bola" at bounding box center [456, 220] width 180 height 42
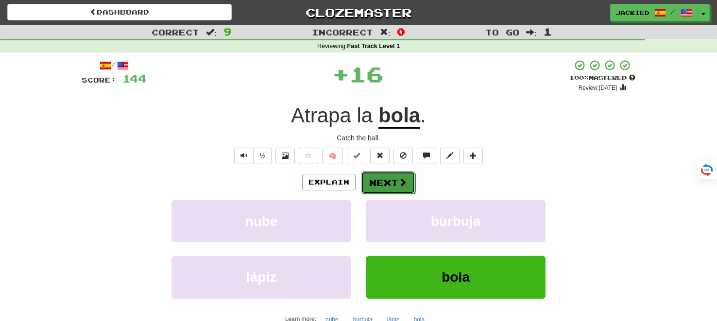
click at [381, 182] on button "Next" at bounding box center [388, 182] width 54 height 22
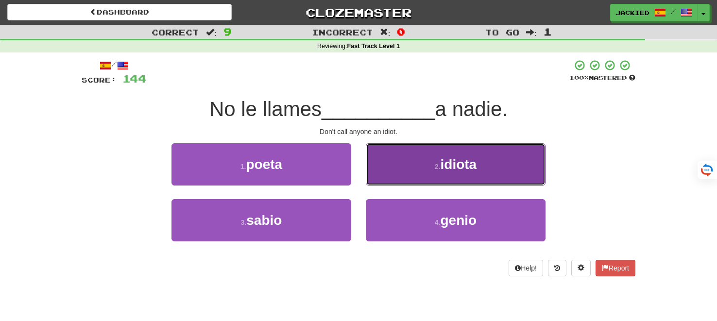
click at [383, 181] on button "2 . idiota" at bounding box center [456, 164] width 180 height 42
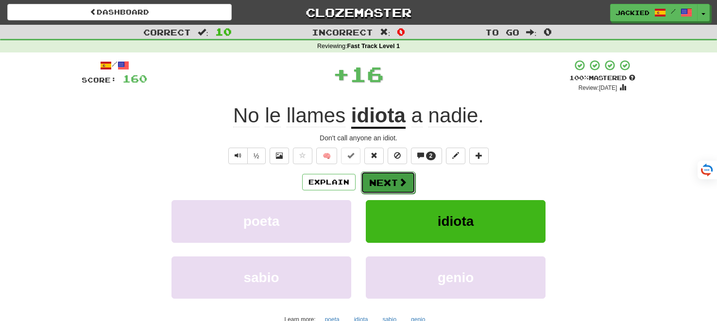
click at [382, 180] on button "Next" at bounding box center [388, 182] width 54 height 22
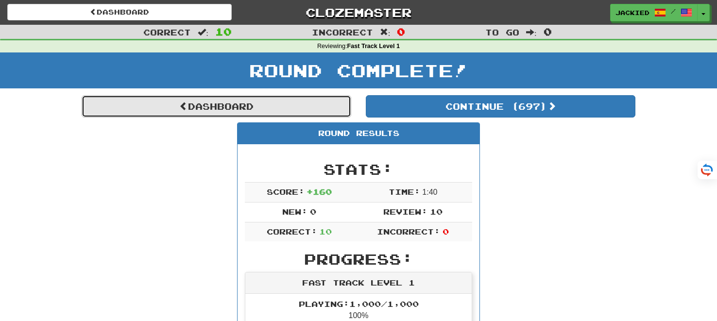
click at [181, 101] on span at bounding box center [183, 105] width 9 height 9
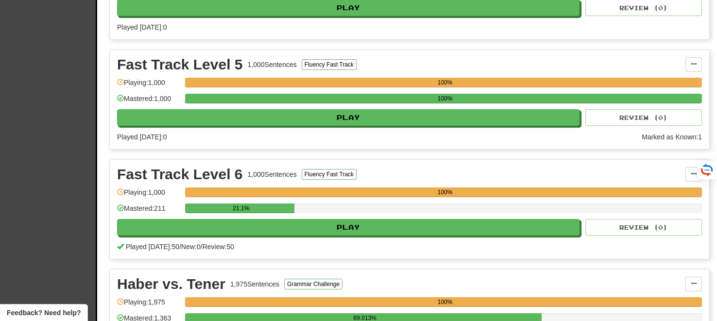
scroll to position [1604, 0]
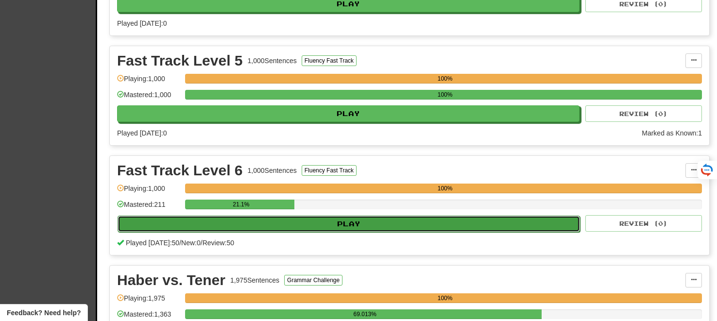
click at [341, 216] on button "Play" at bounding box center [348, 224] width 462 height 17
select select "**"
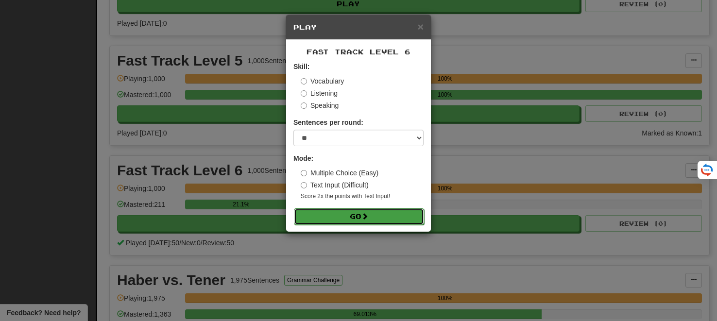
click at [350, 214] on button "Go" at bounding box center [359, 216] width 130 height 17
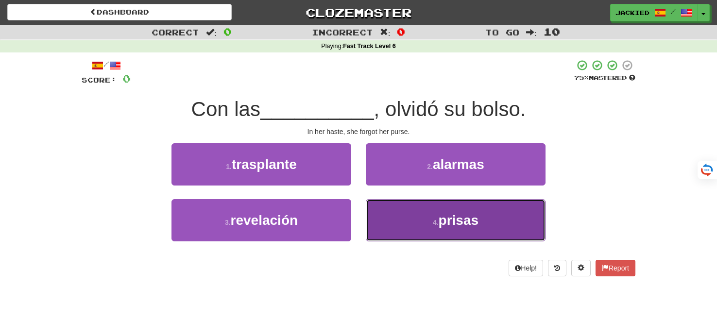
click at [415, 217] on button "4 . [GEOGRAPHIC_DATA]" at bounding box center [456, 220] width 180 height 42
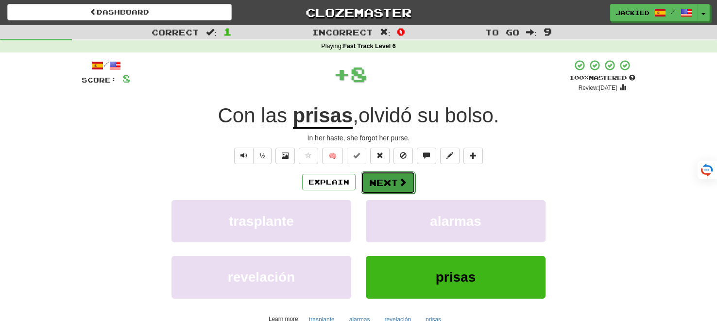
click at [373, 184] on button "Next" at bounding box center [388, 182] width 54 height 22
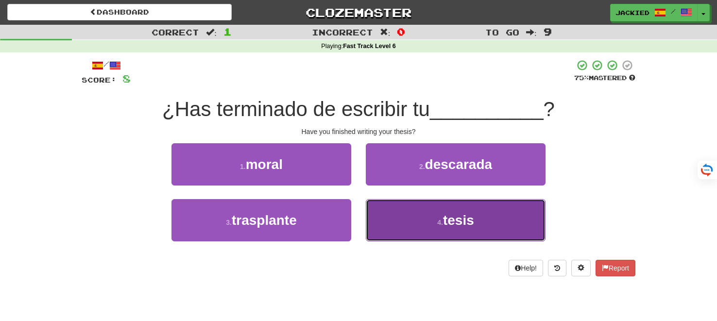
click at [402, 211] on button "4 . tesis" at bounding box center [456, 220] width 180 height 42
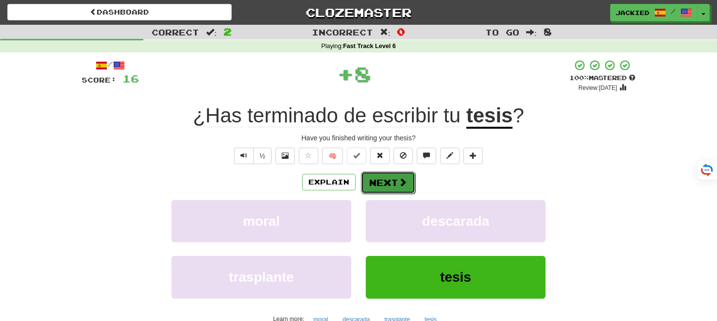
click at [389, 186] on button "Next" at bounding box center [388, 182] width 54 height 22
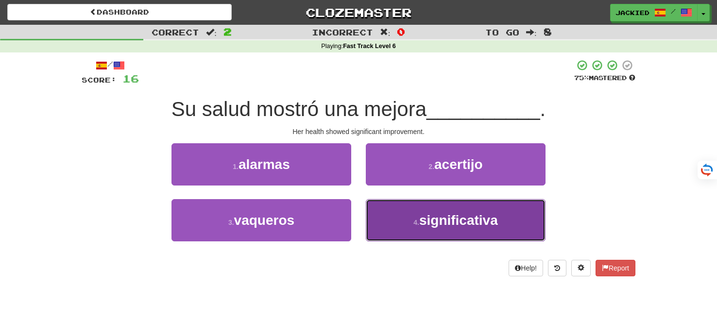
click at [402, 213] on button "4 . significativa" at bounding box center [456, 220] width 180 height 42
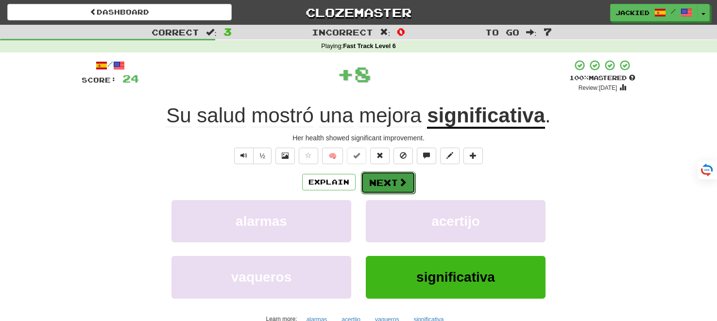
click at [383, 184] on button "Next" at bounding box center [388, 182] width 54 height 22
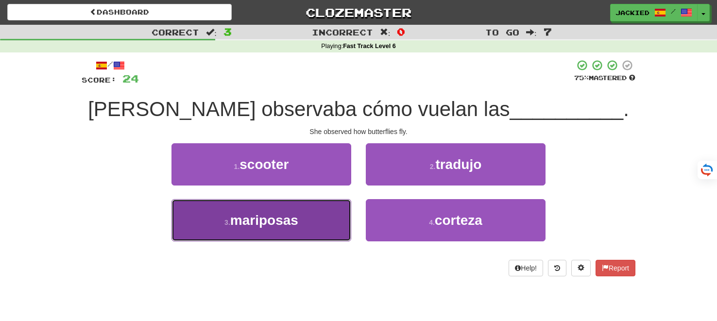
click at [316, 213] on button "3 . mariposas" at bounding box center [261, 220] width 180 height 42
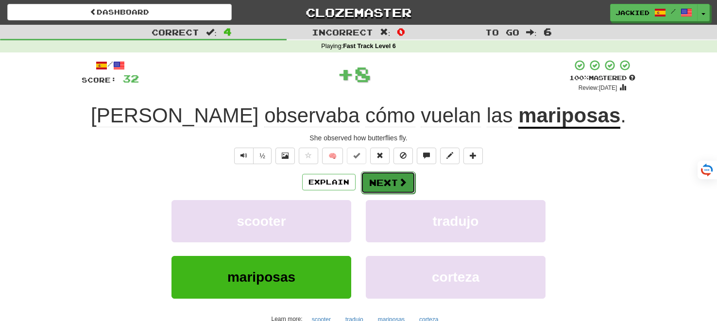
click at [388, 185] on button "Next" at bounding box center [388, 182] width 54 height 22
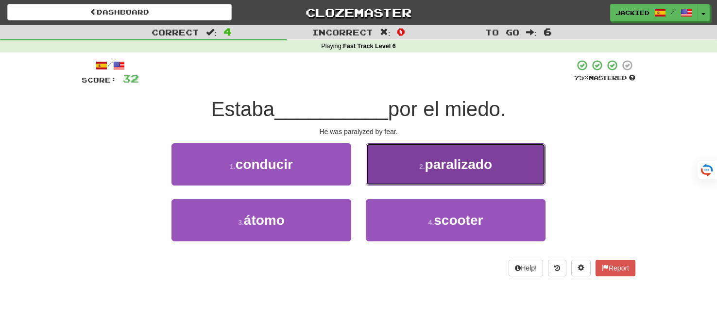
click at [414, 168] on button "2 . paralizado" at bounding box center [456, 164] width 180 height 42
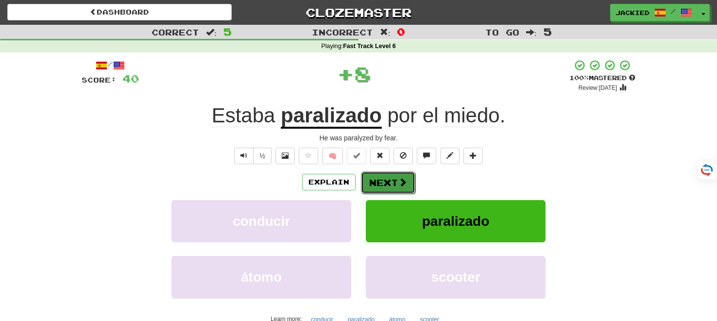
click at [383, 179] on button "Next" at bounding box center [388, 182] width 54 height 22
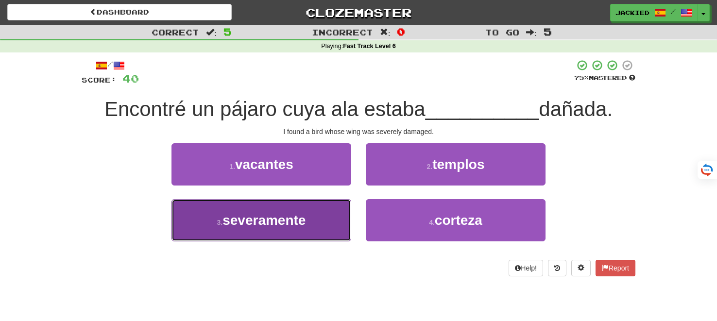
click at [308, 222] on button "3 . severamente" at bounding box center [261, 220] width 180 height 42
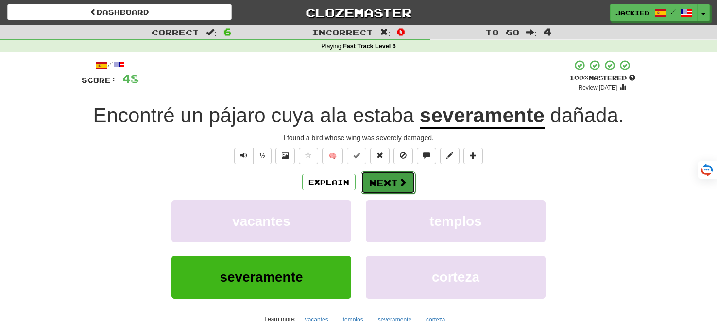
click at [381, 183] on button "Next" at bounding box center [388, 182] width 54 height 22
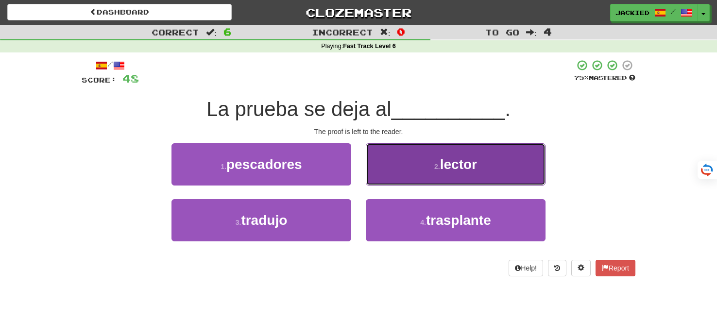
click at [406, 171] on button "2 . lector" at bounding box center [456, 164] width 180 height 42
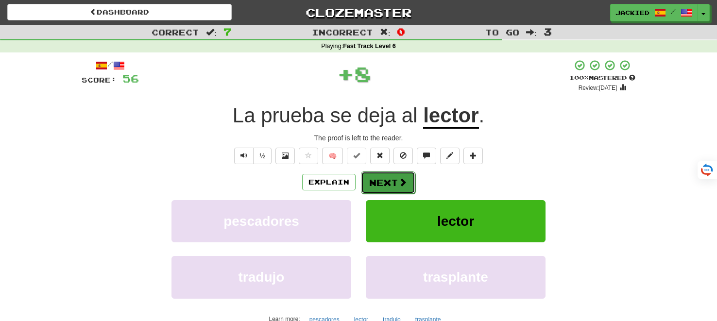
click at [386, 179] on button "Next" at bounding box center [388, 182] width 54 height 22
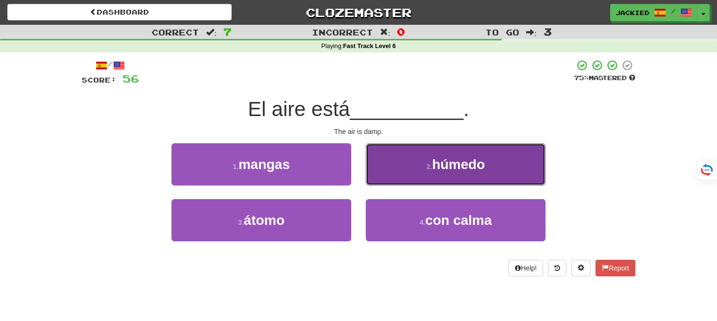
click at [456, 155] on button "2 . húmedo" at bounding box center [456, 164] width 180 height 42
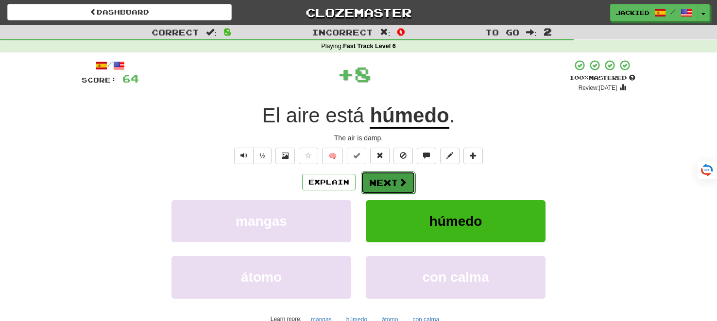
click at [389, 179] on button "Next" at bounding box center [388, 182] width 54 height 22
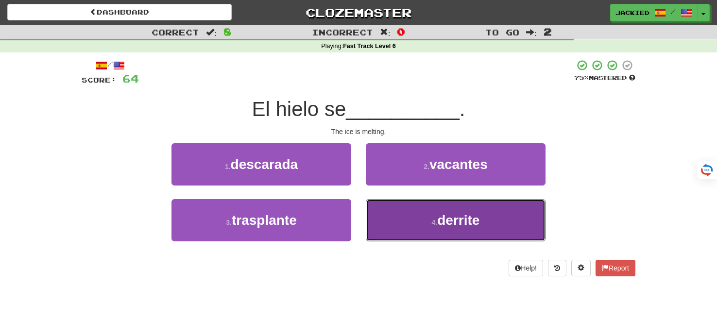
click at [406, 213] on button "4 . derrite" at bounding box center [456, 220] width 180 height 42
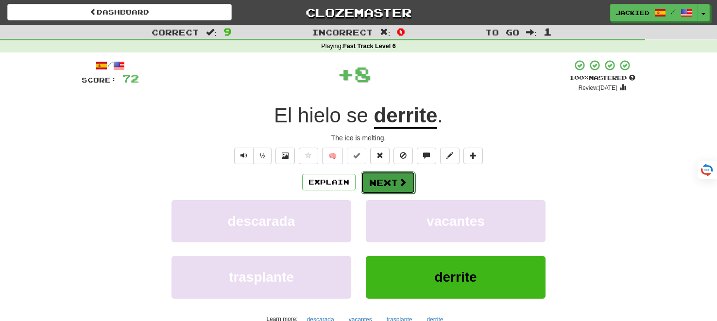
click at [382, 181] on button "Next" at bounding box center [388, 182] width 54 height 22
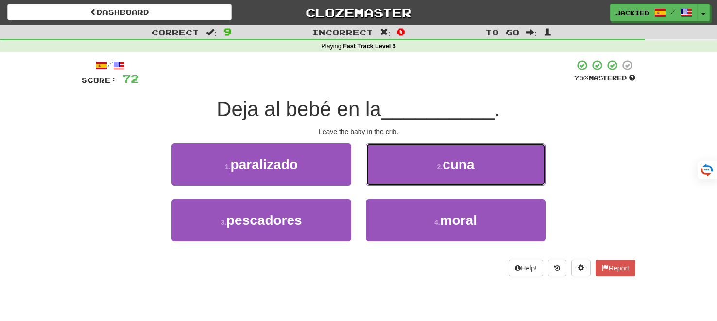
click at [382, 181] on button "2 . cuna" at bounding box center [456, 164] width 180 height 42
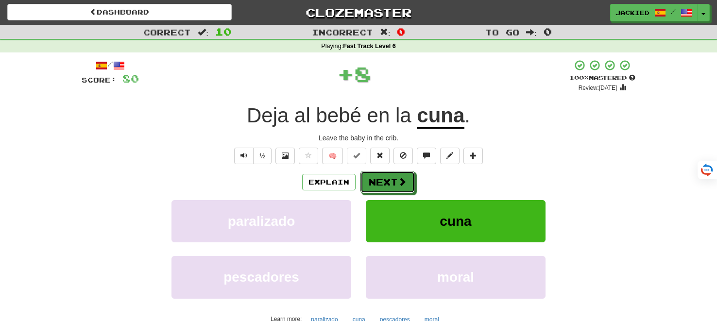
click at [382, 181] on button "Next" at bounding box center [387, 182] width 54 height 22
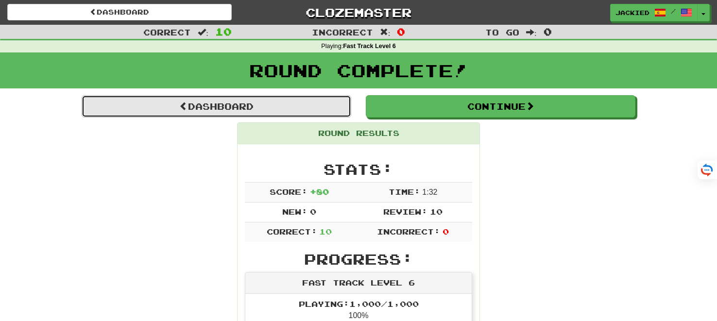
click at [196, 100] on link "Dashboard" at bounding box center [216, 106] width 269 height 22
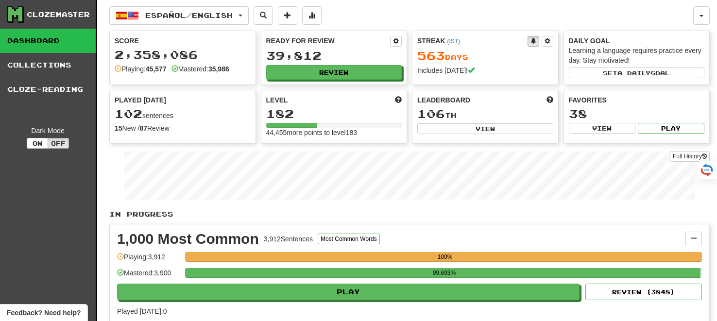
scroll to position [1628, 0]
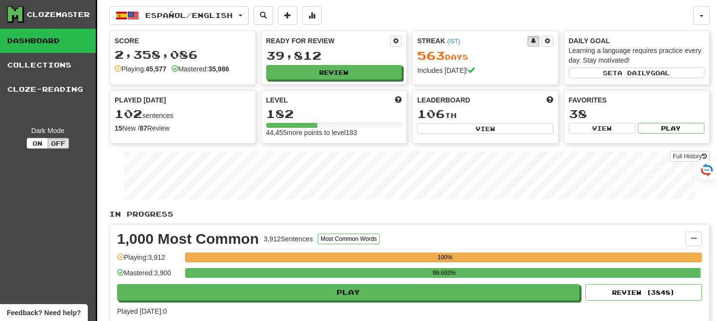
scroll to position [1691, 0]
